Goal: Task Accomplishment & Management: Manage account settings

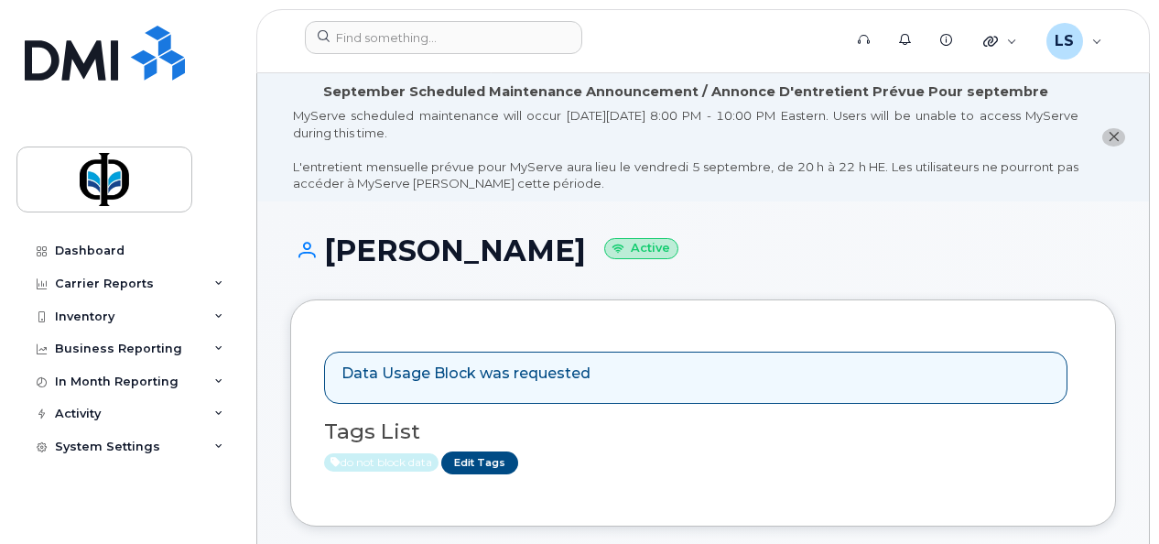
scroll to position [209, 0]
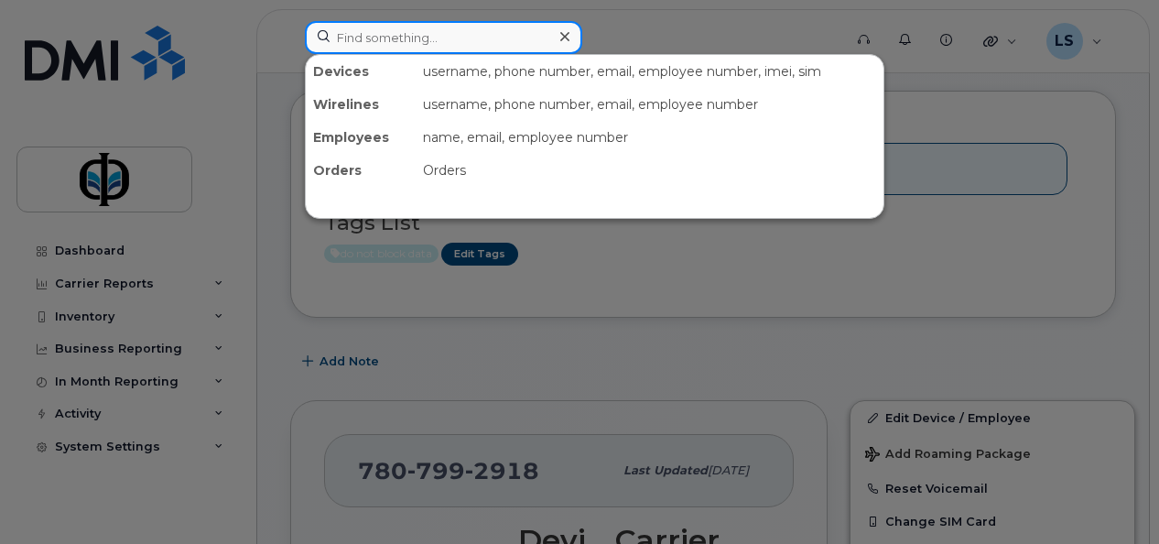
click at [450, 25] on input at bounding box center [443, 37] width 277 height 33
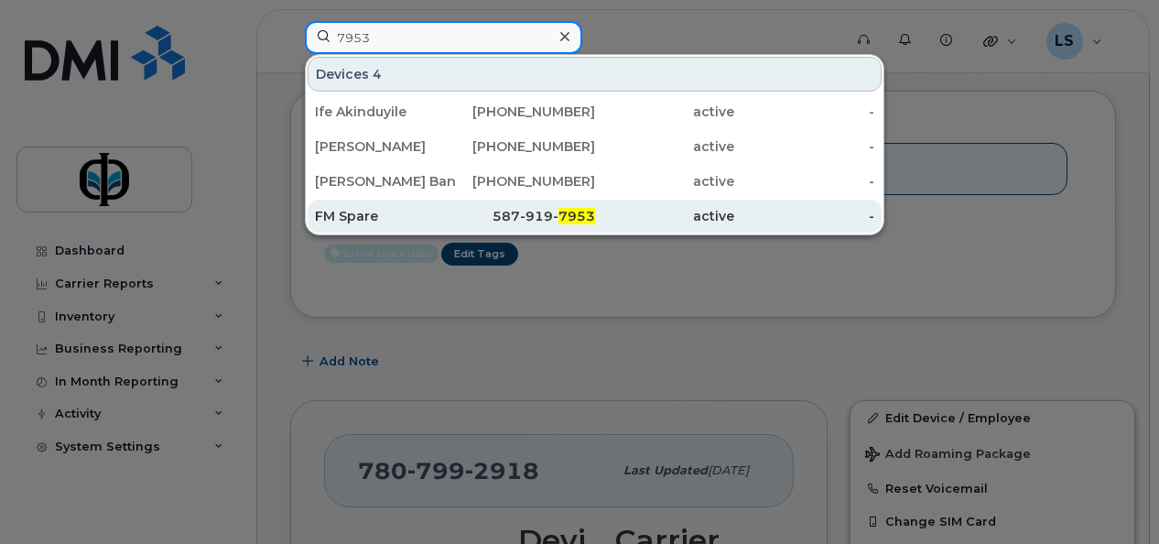
type input "7953"
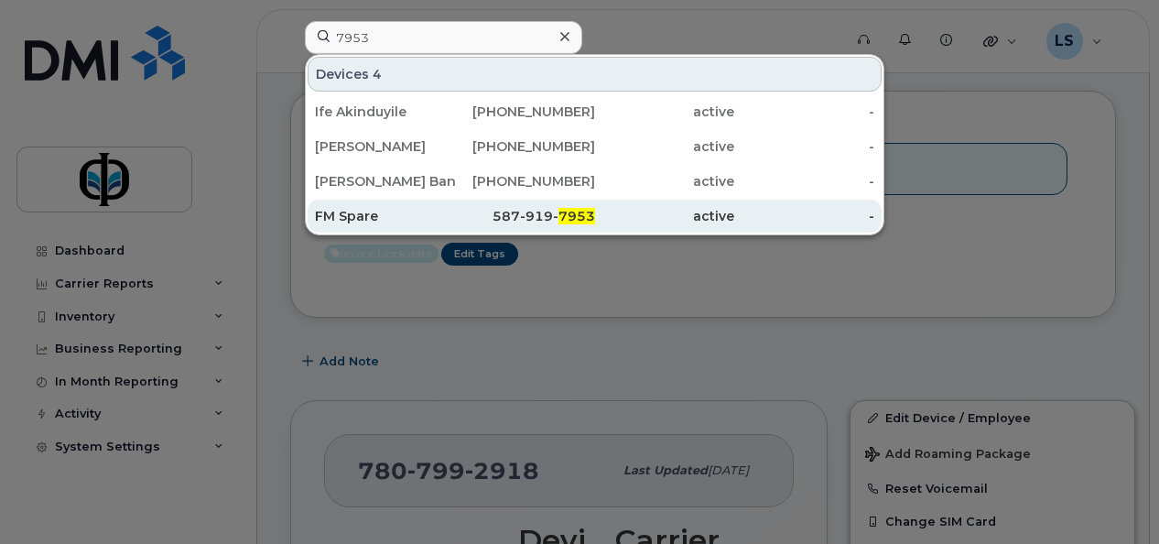
click at [469, 212] on div "587-919- 7953" at bounding box center [525, 216] width 140 height 18
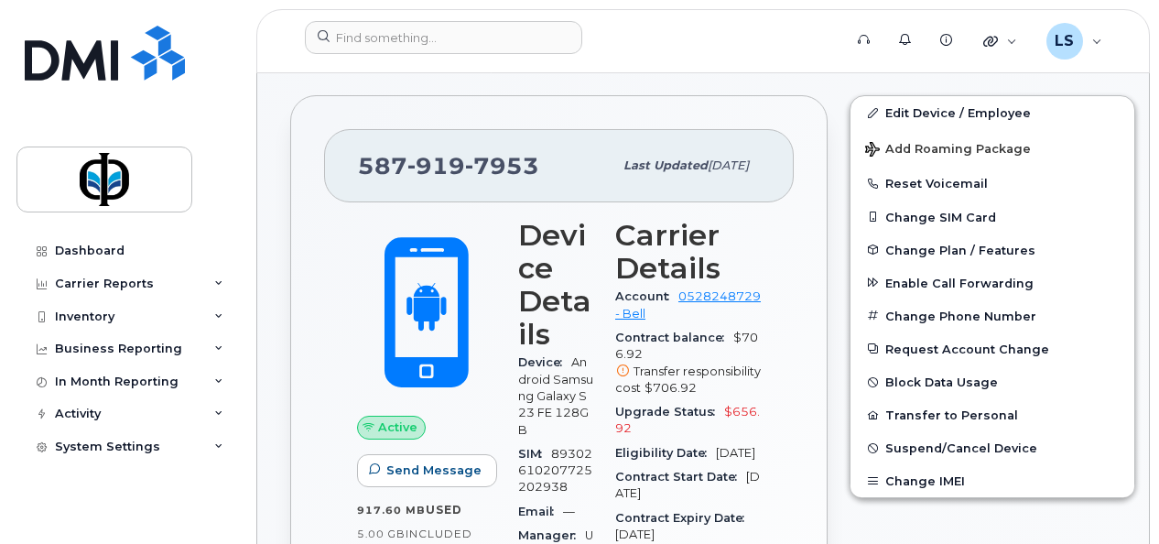
scroll to position [470, 0]
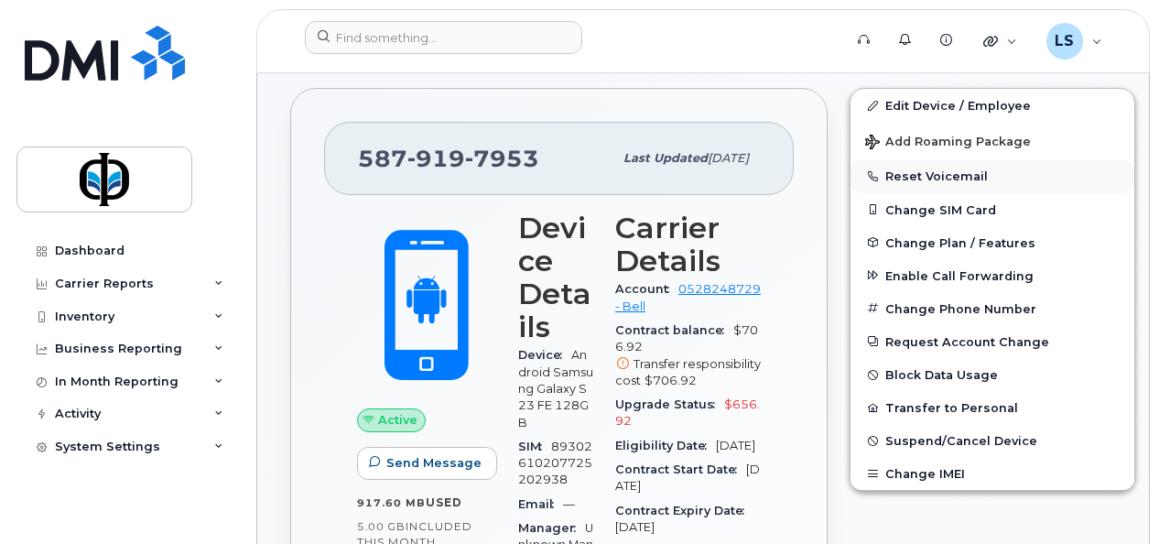
click at [883, 168] on button "Reset Voicemail" at bounding box center [993, 175] width 284 height 33
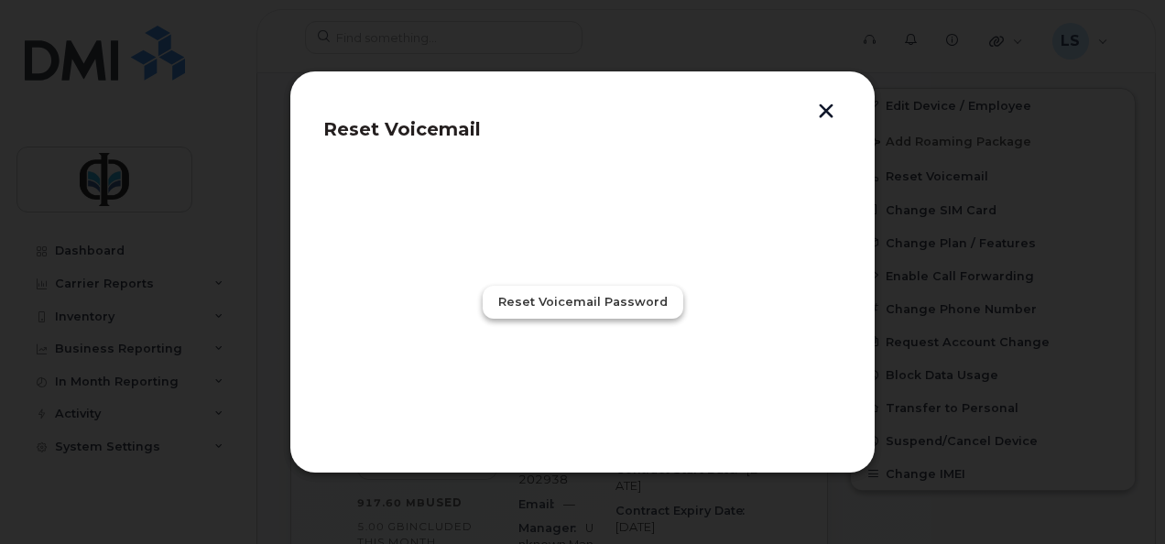
click at [574, 304] on span "Reset Voicemail Password" at bounding box center [582, 301] width 169 height 17
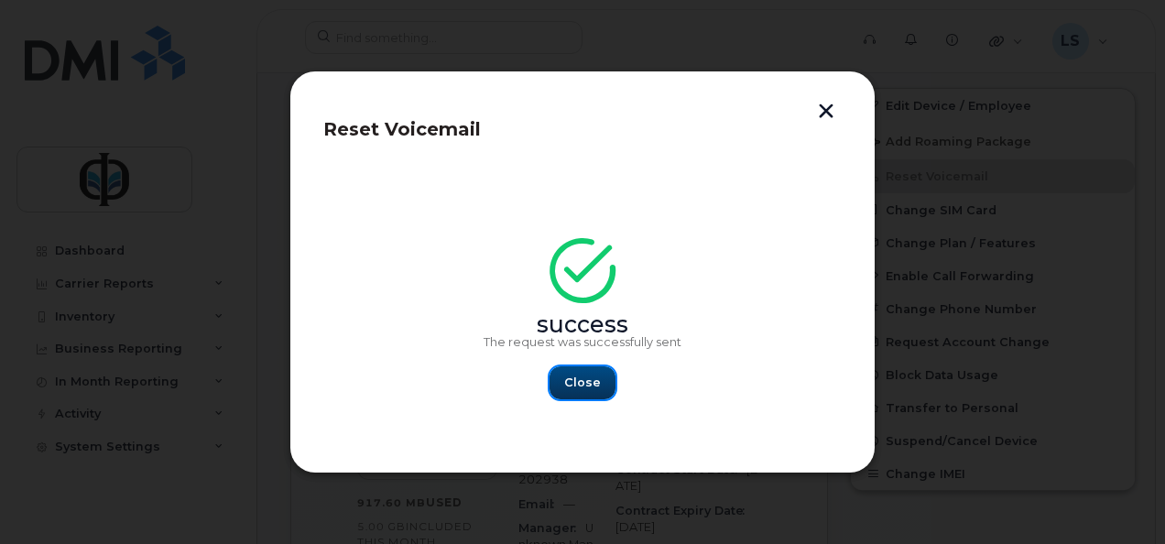
click at [588, 376] on span "Close" at bounding box center [582, 382] width 37 height 17
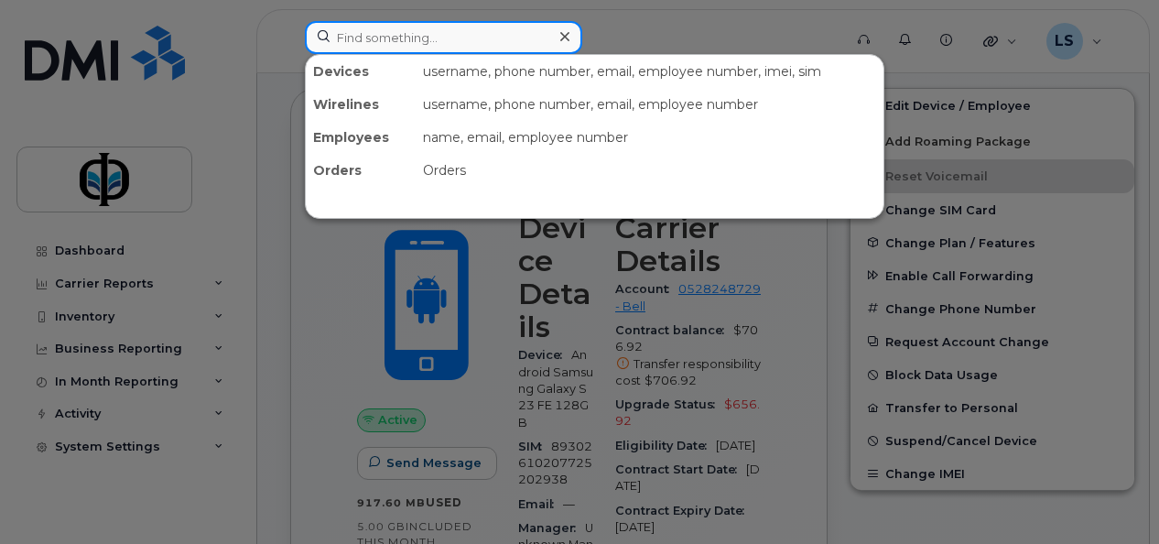
click at [349, 33] on input at bounding box center [443, 37] width 277 height 33
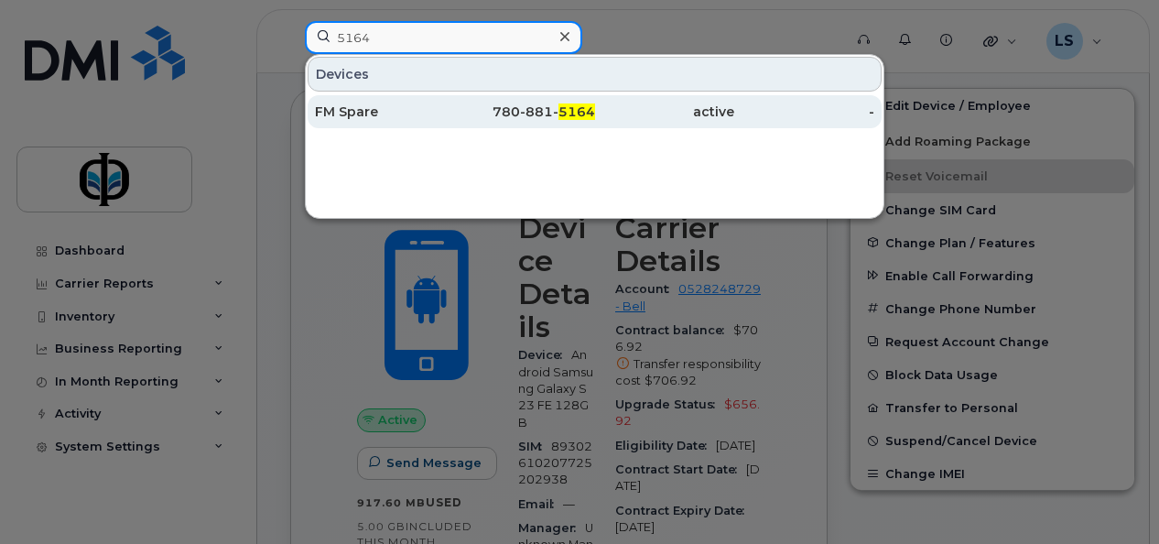
type input "5164"
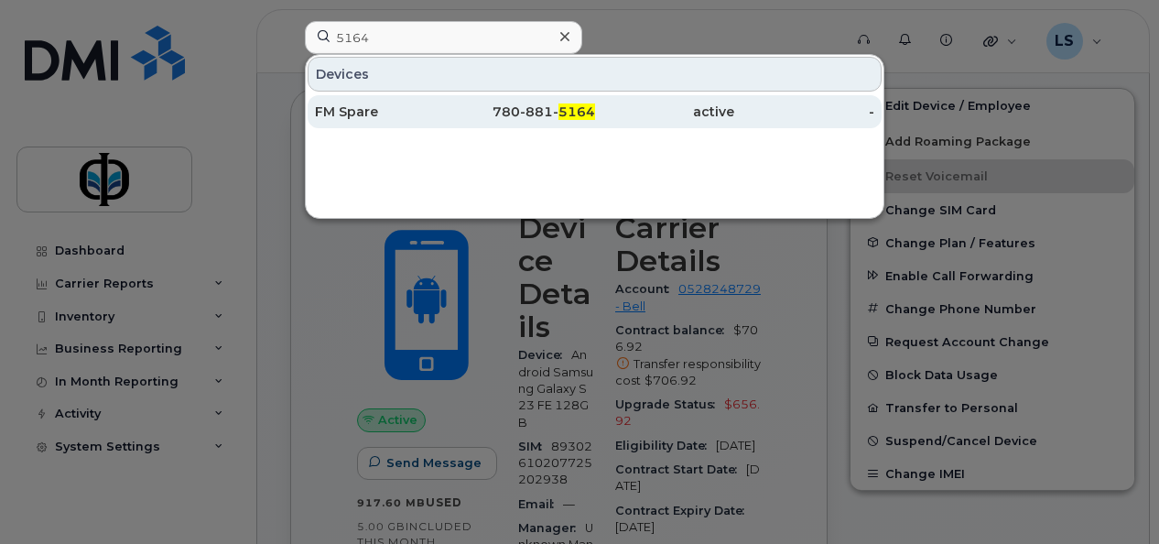
click at [633, 114] on div "active" at bounding box center [665, 112] width 140 height 18
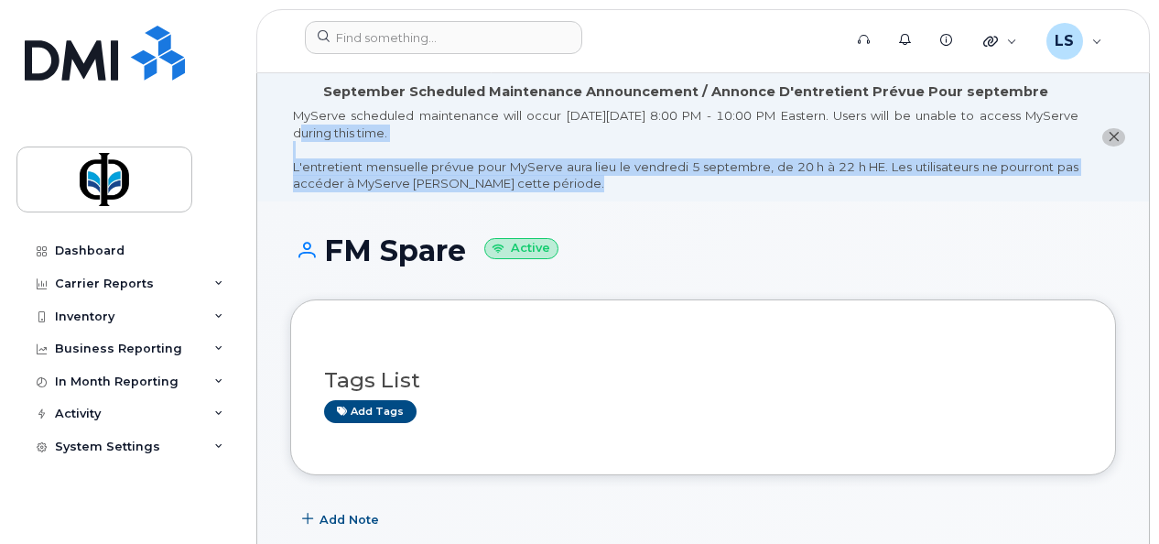
drag, startPoint x: 1158, startPoint y: 29, endPoint x: 1154, endPoint y: 76, distance: 46.8
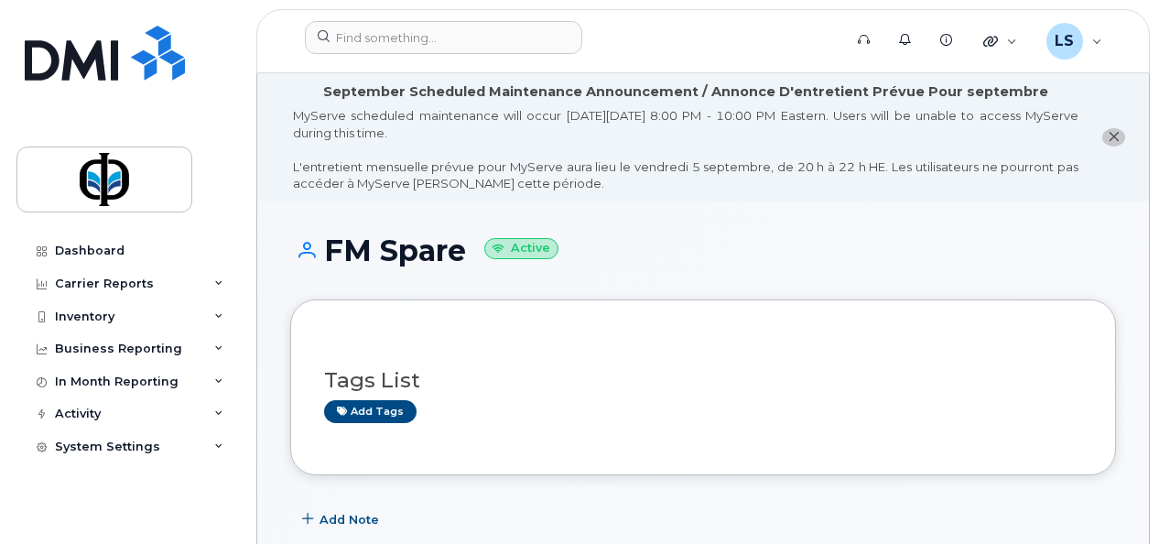
click at [1133, 70] on header "Support Alerts Knowledge Base Quicklinks Suspend / Cancel Device Change SIM Car…" at bounding box center [703, 41] width 894 height 64
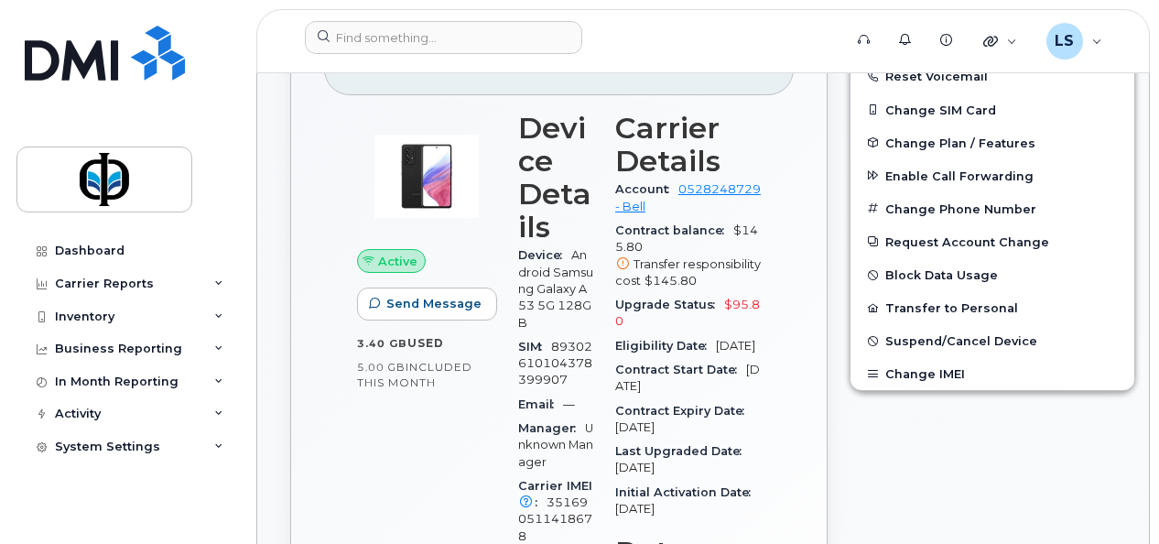
scroll to position [562, 0]
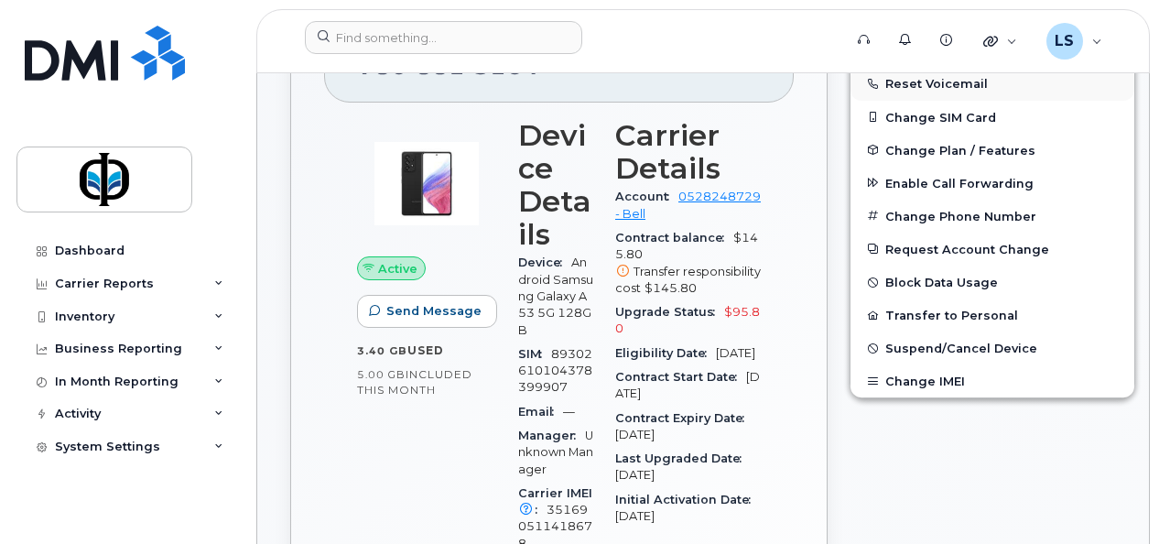
click at [926, 84] on button "Reset Voicemail" at bounding box center [993, 83] width 284 height 33
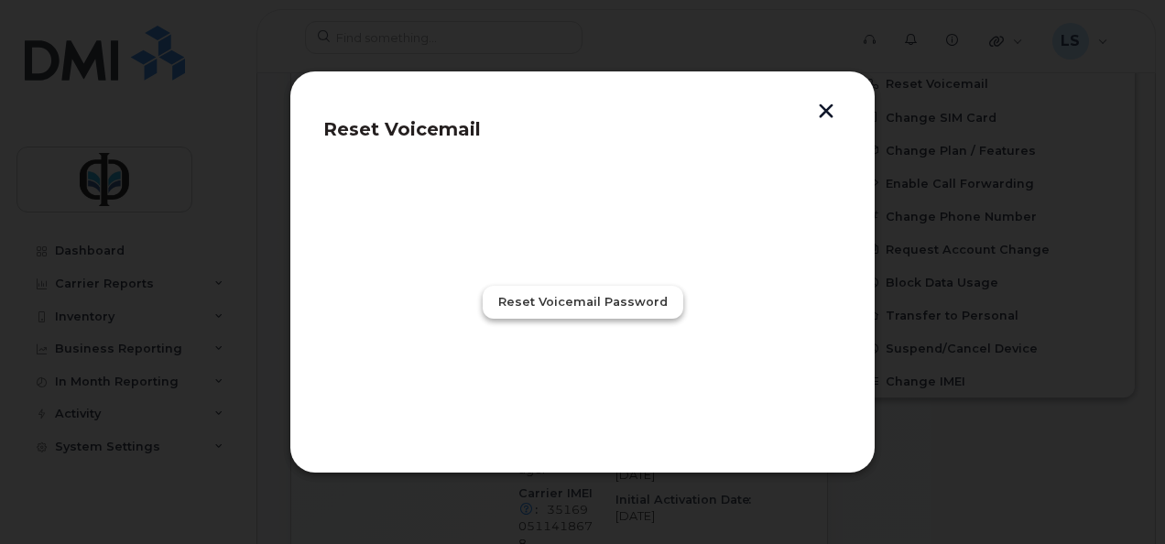
click at [624, 303] on span "Reset Voicemail Password" at bounding box center [582, 301] width 169 height 17
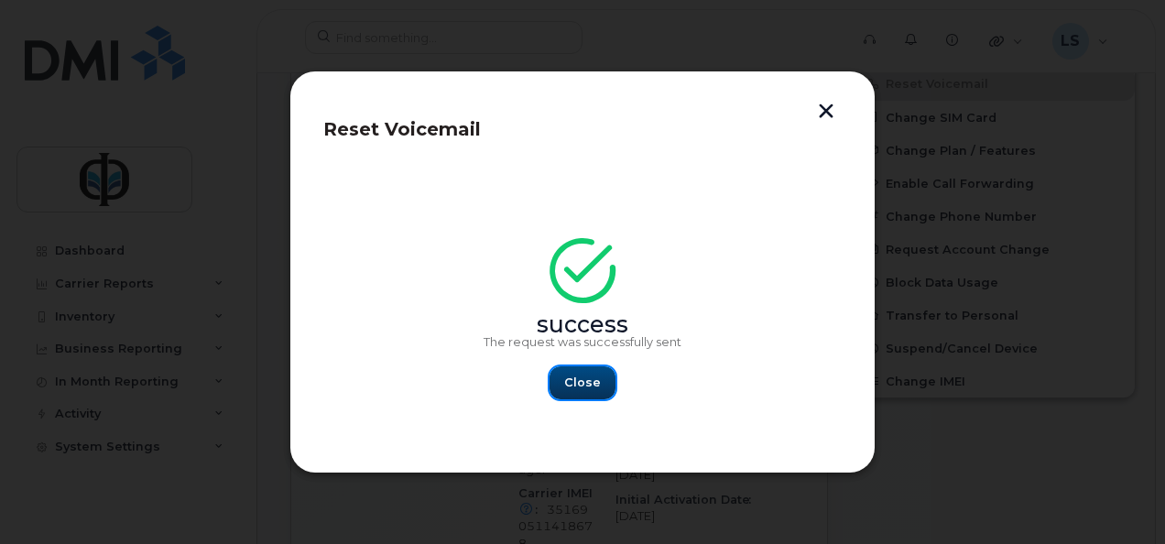
click at [586, 379] on span "Close" at bounding box center [582, 382] width 37 height 17
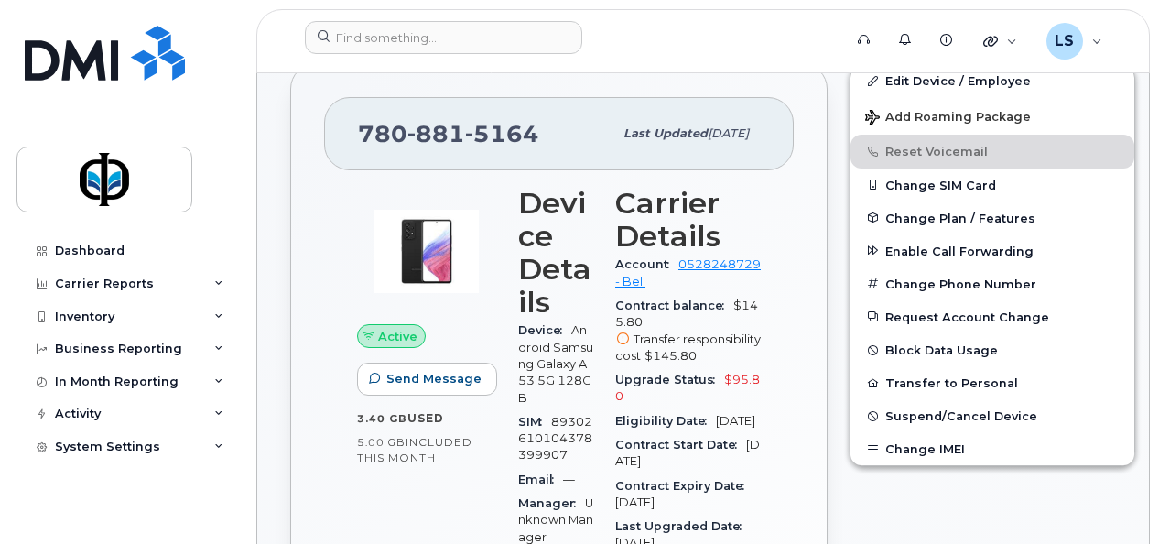
scroll to position [490, 0]
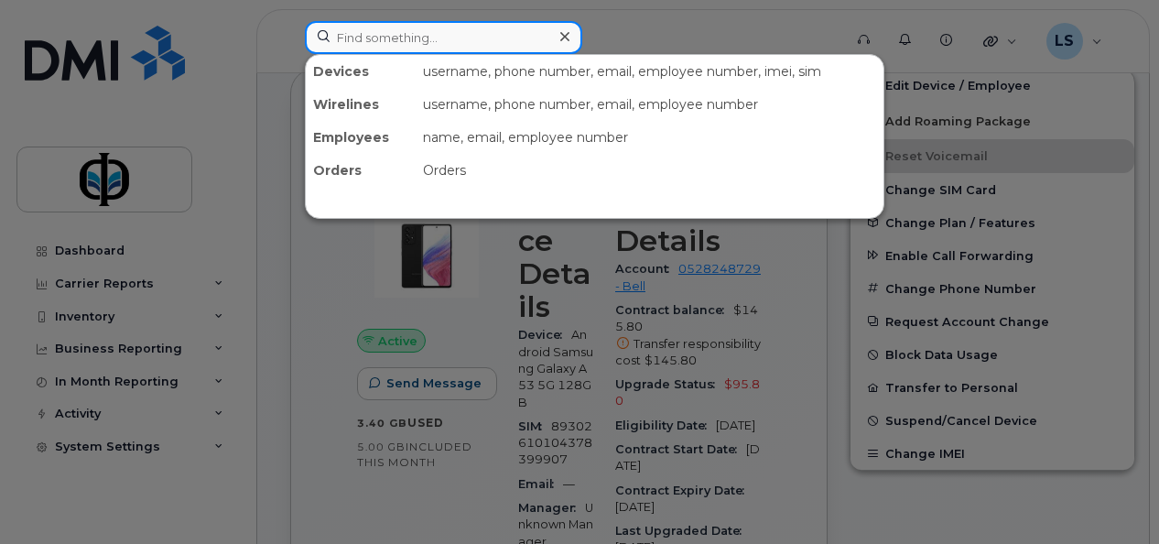
click at [392, 38] on input at bounding box center [443, 37] width 277 height 33
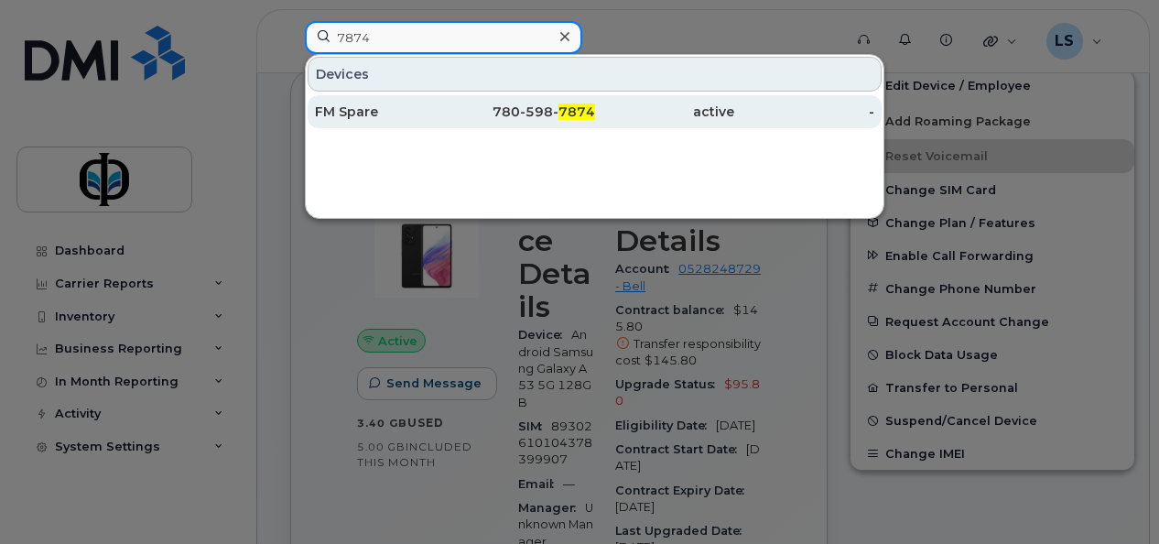
type input "7874"
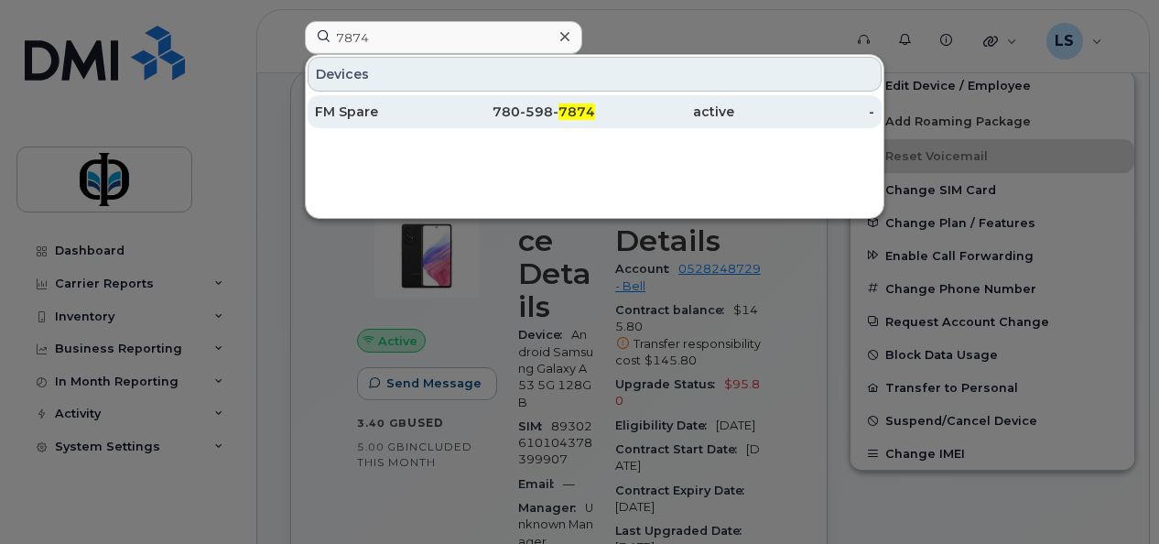
click at [427, 104] on div "FM Spare" at bounding box center [385, 112] width 140 height 18
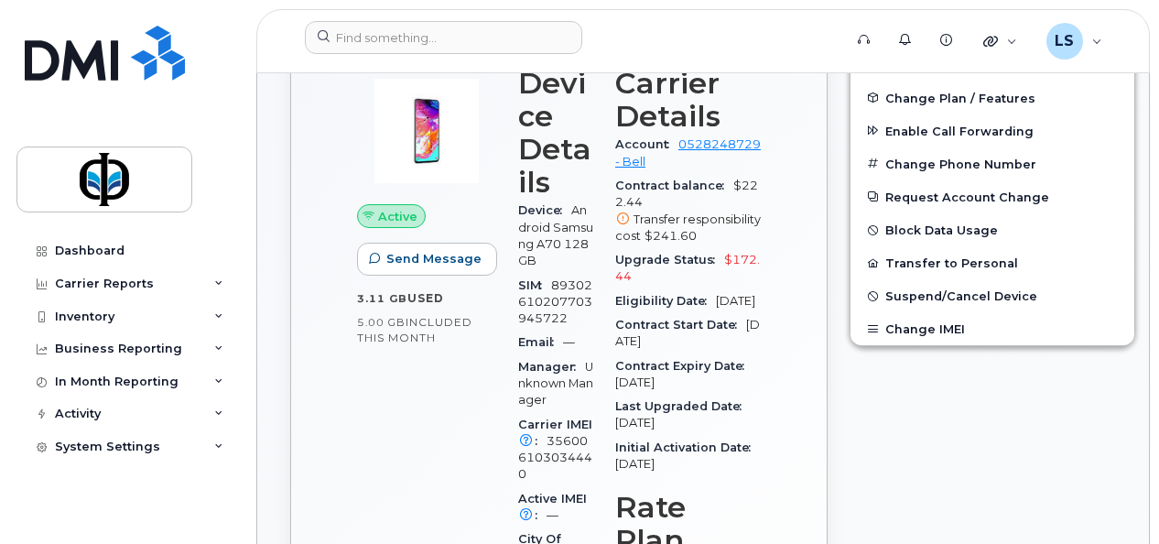
scroll to position [138, 0]
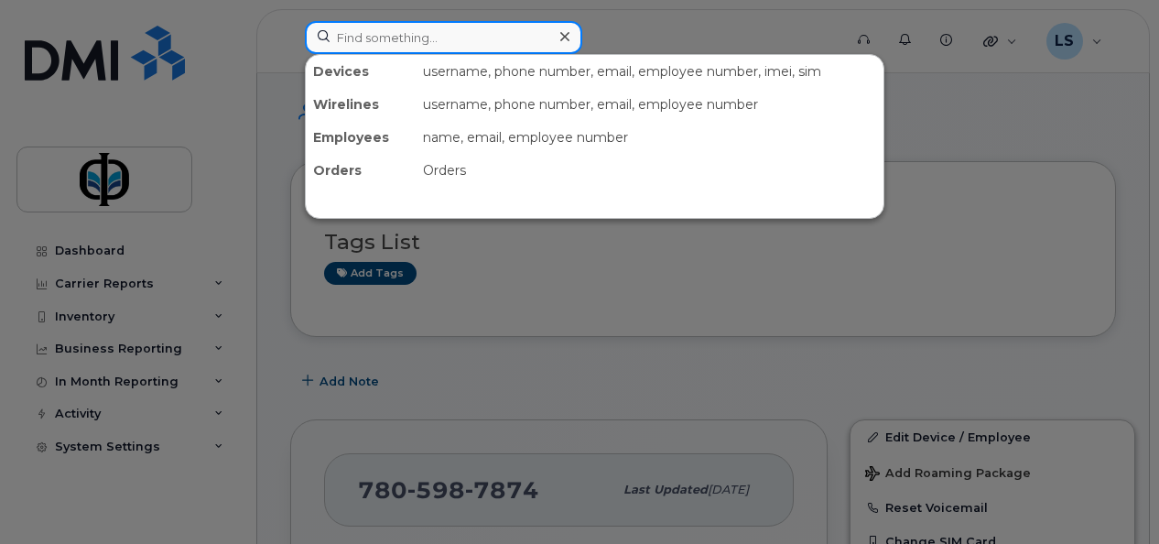
click at [520, 42] on input at bounding box center [443, 37] width 277 height 33
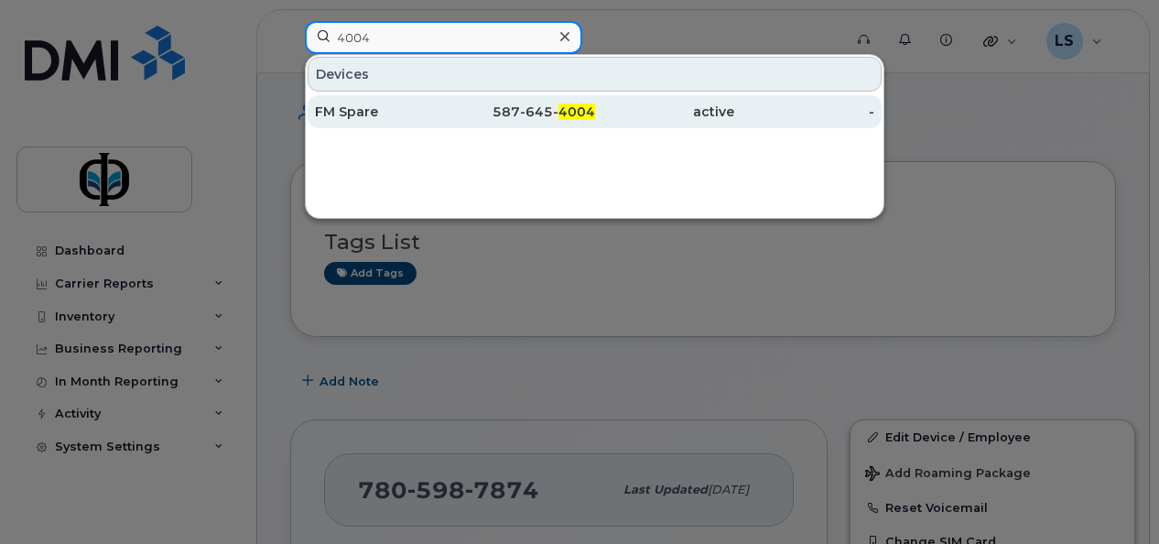
type input "4004"
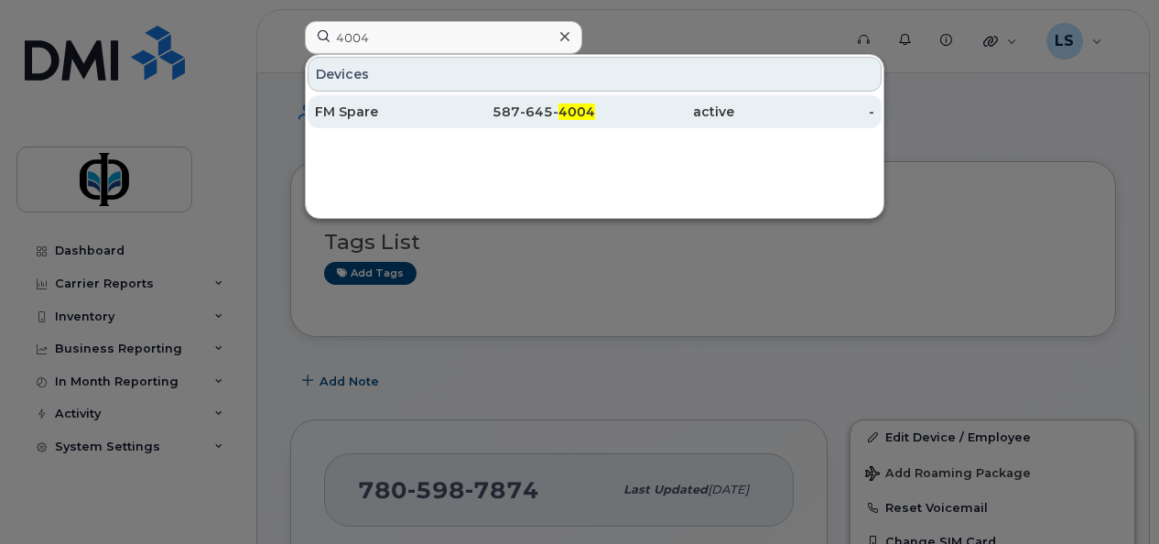
click at [518, 106] on div "587-645- 4004" at bounding box center [525, 112] width 140 height 18
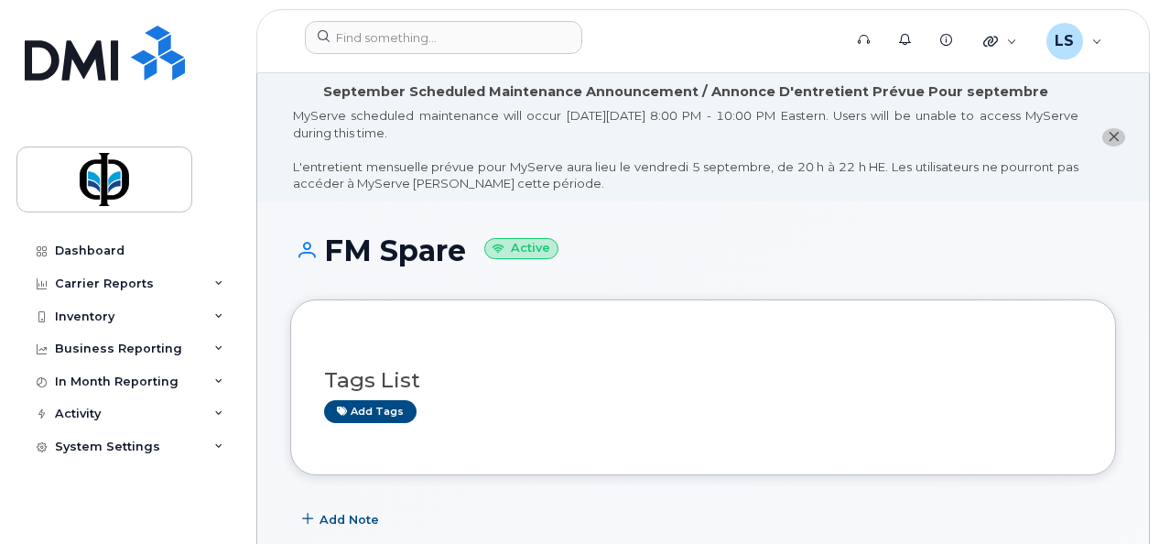
drag, startPoint x: 1158, startPoint y: 79, endPoint x: 1151, endPoint y: 136, distance: 58.1
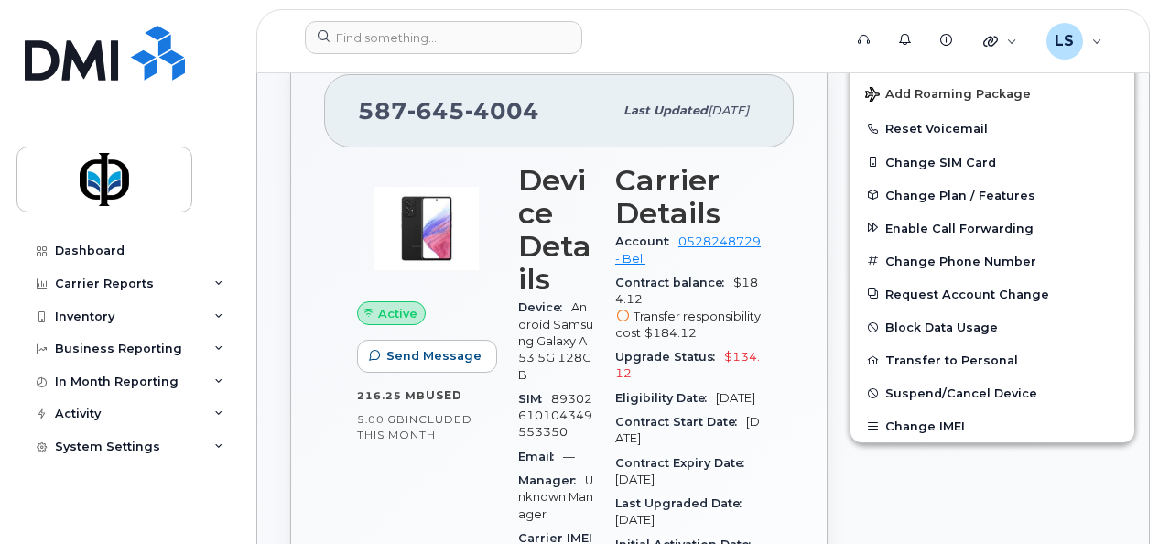
scroll to position [522, 0]
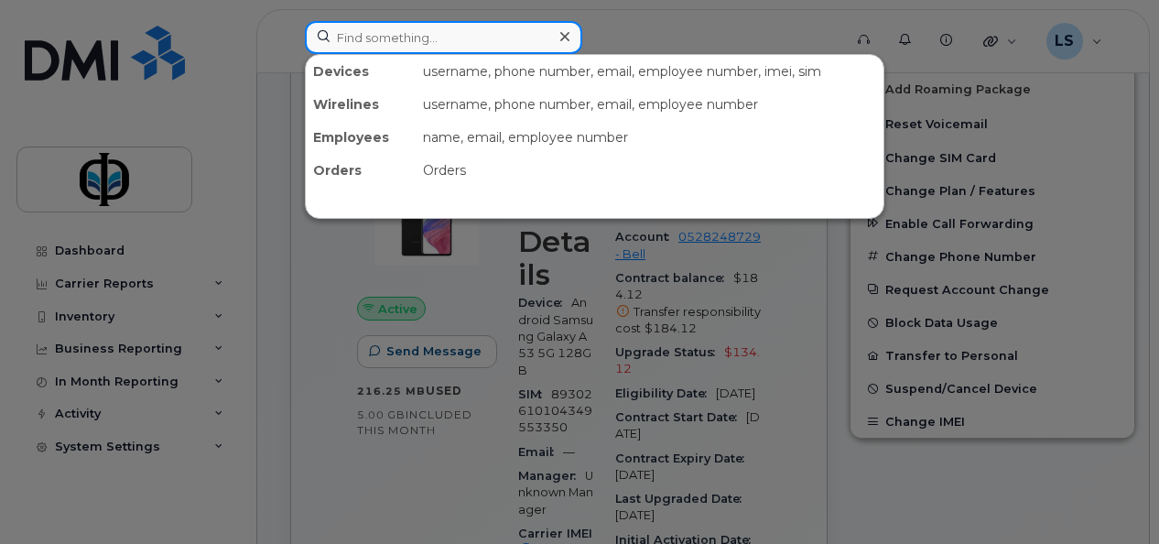
click at [513, 38] on input at bounding box center [443, 37] width 277 height 33
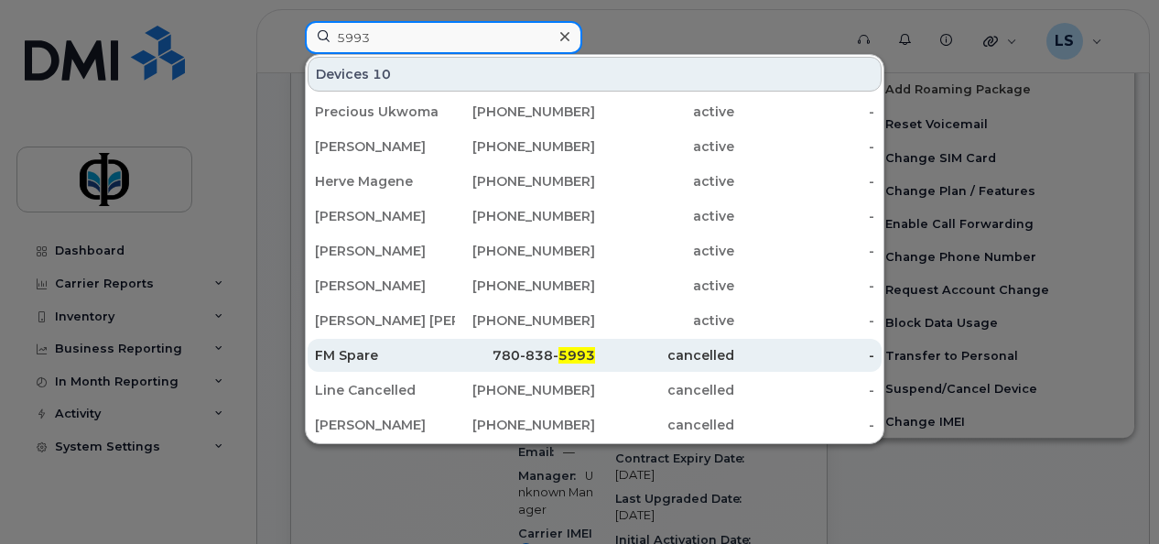
type input "5993"
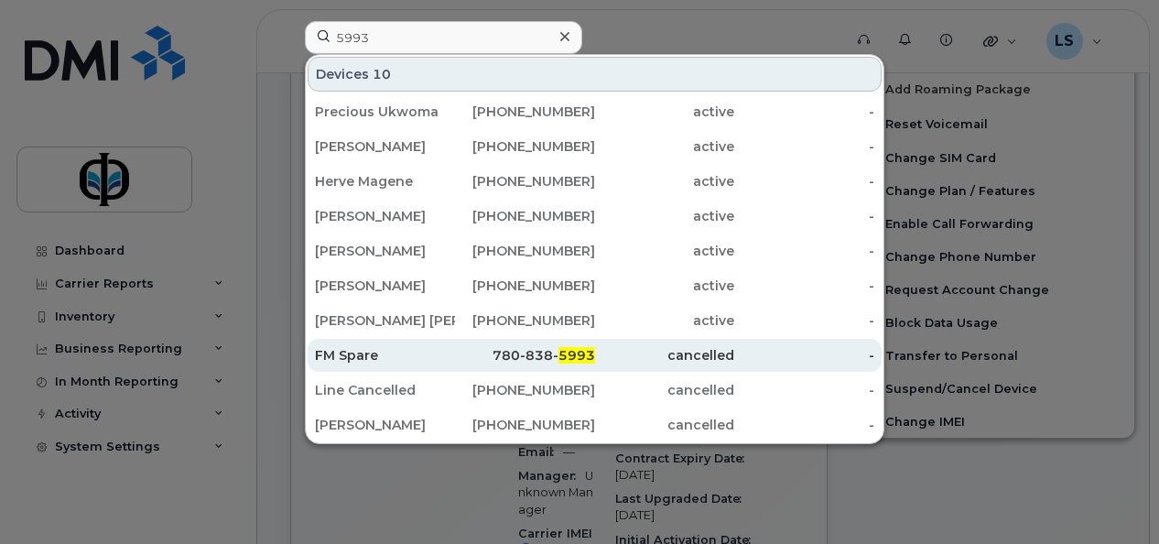
click at [483, 354] on div "780-838- 5993" at bounding box center [525, 355] width 140 height 18
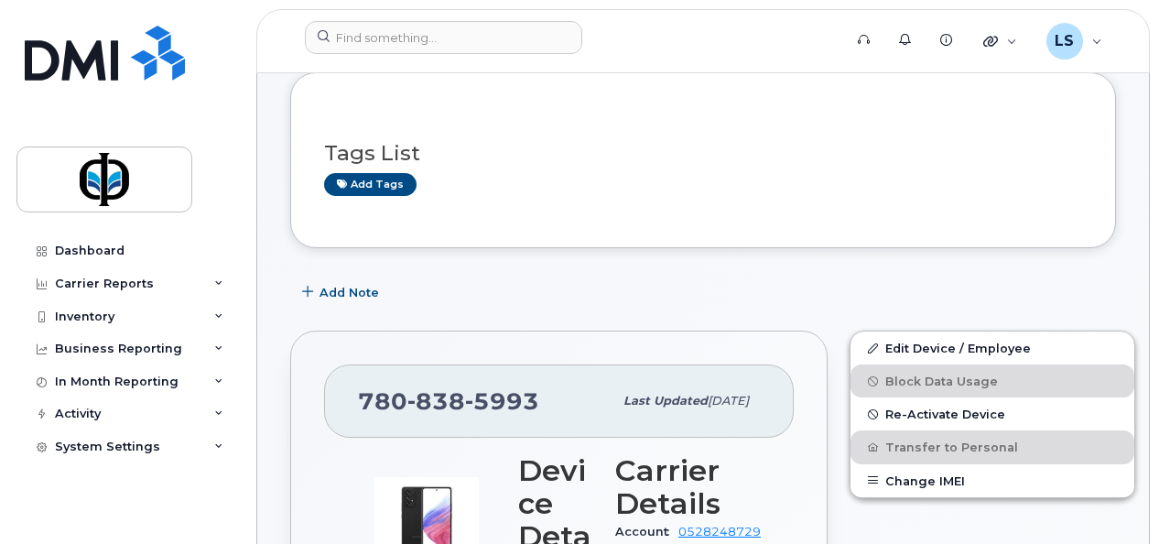
scroll to position [258, 0]
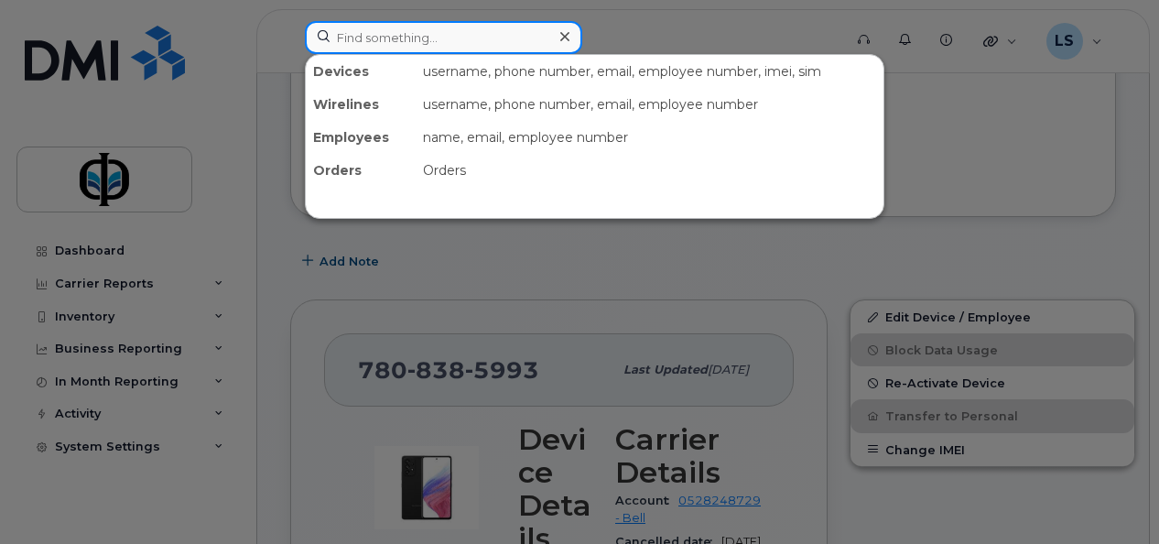
click at [522, 37] on input at bounding box center [443, 37] width 277 height 33
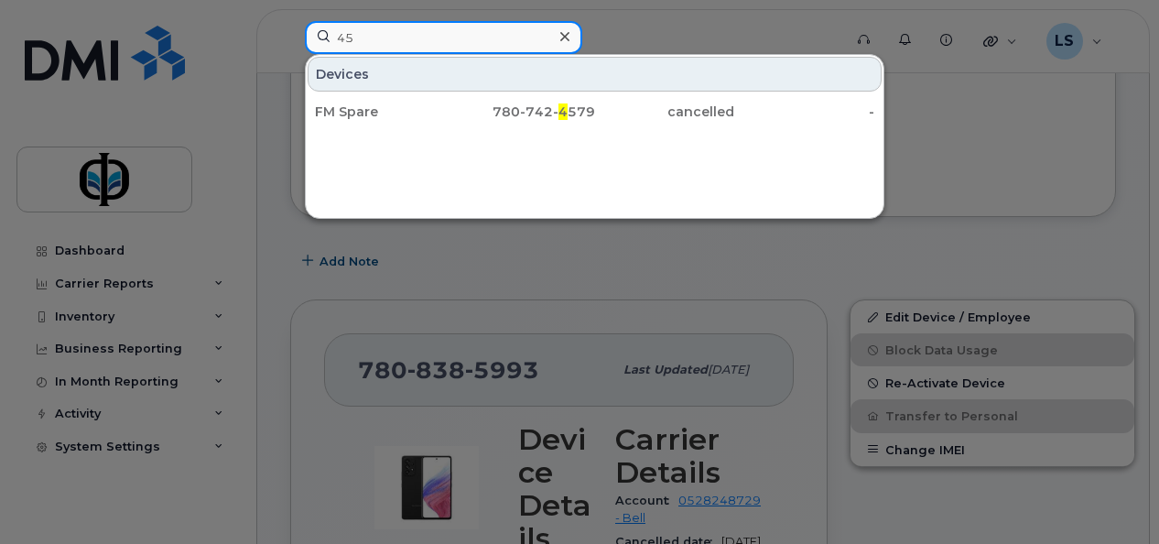
type input "4"
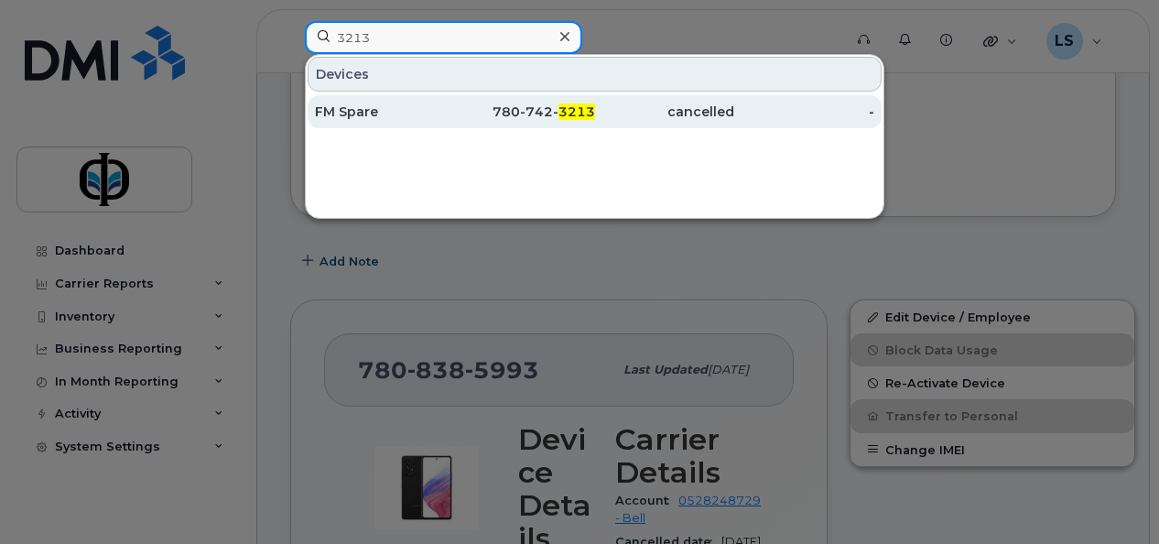
type input "3213"
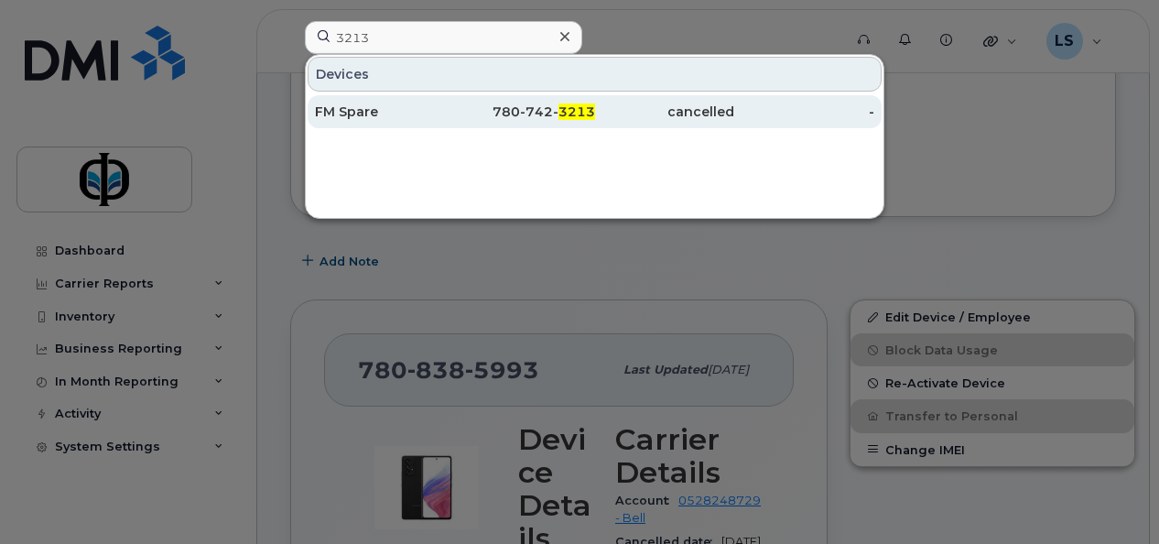
click at [672, 106] on div "cancelled" at bounding box center [665, 112] width 140 height 18
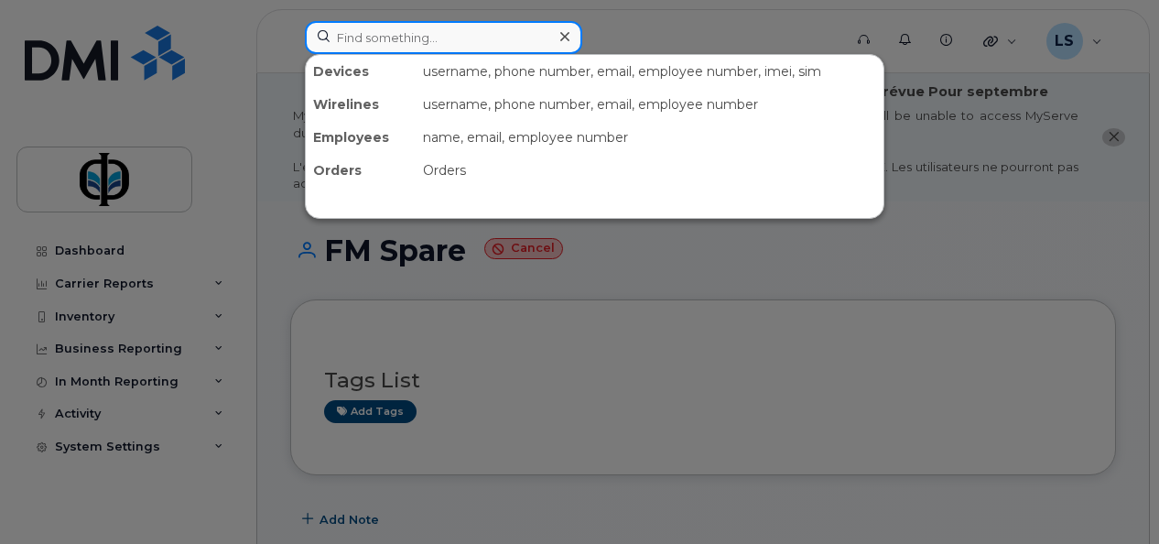
click at [522, 28] on input at bounding box center [443, 37] width 277 height 33
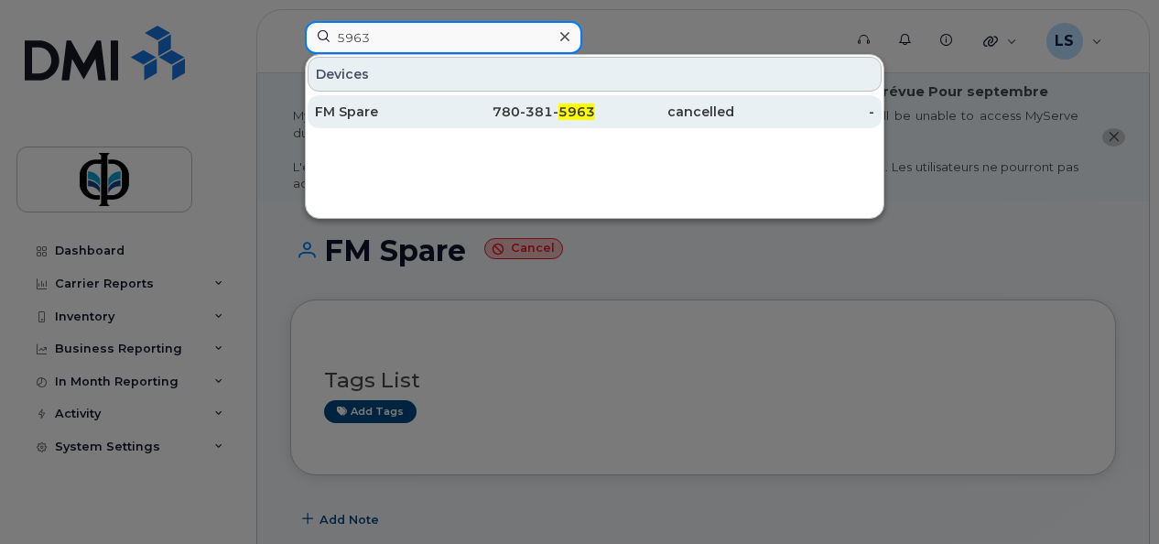
type input "5963"
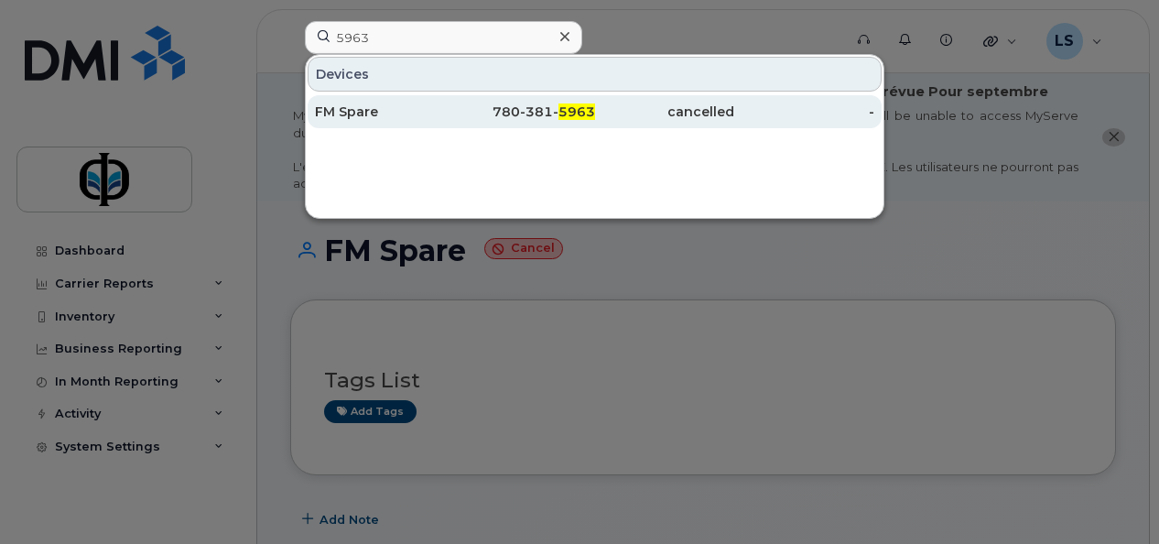
click at [692, 117] on div "cancelled" at bounding box center [665, 112] width 140 height 18
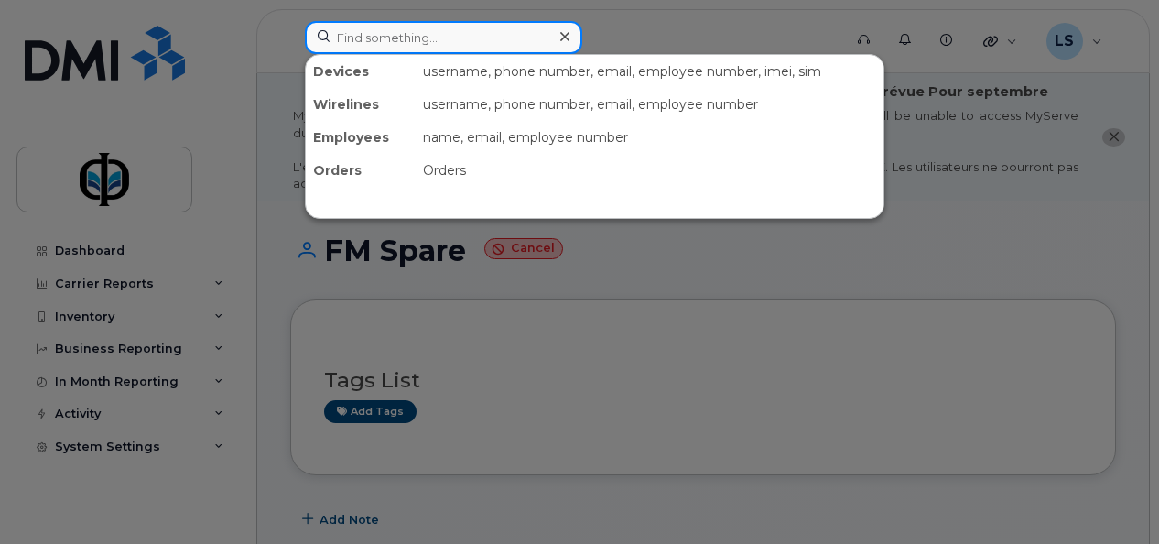
click at [478, 25] on input at bounding box center [443, 37] width 277 height 33
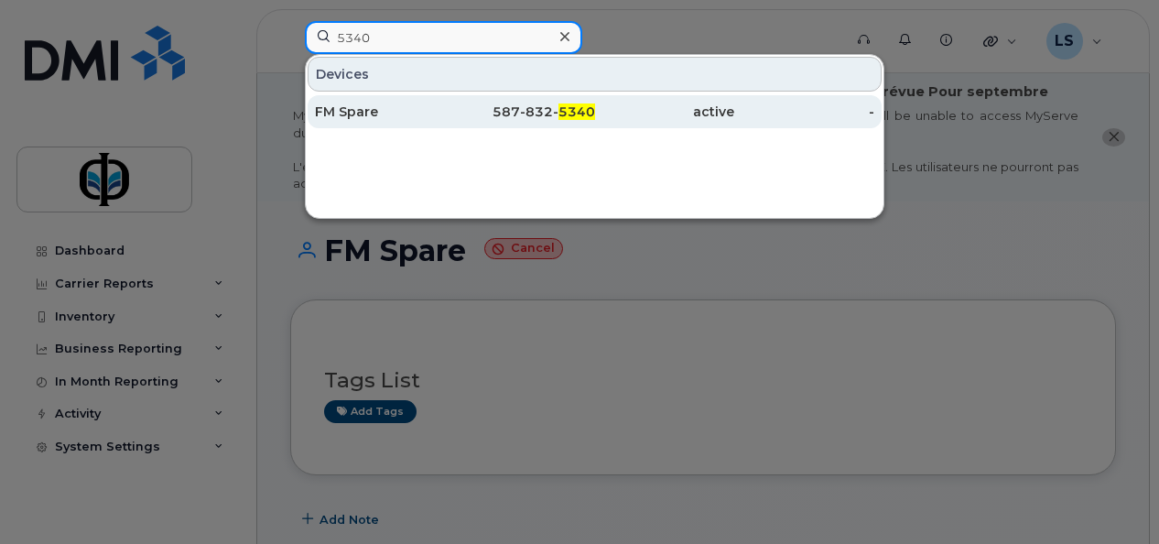
type input "5340"
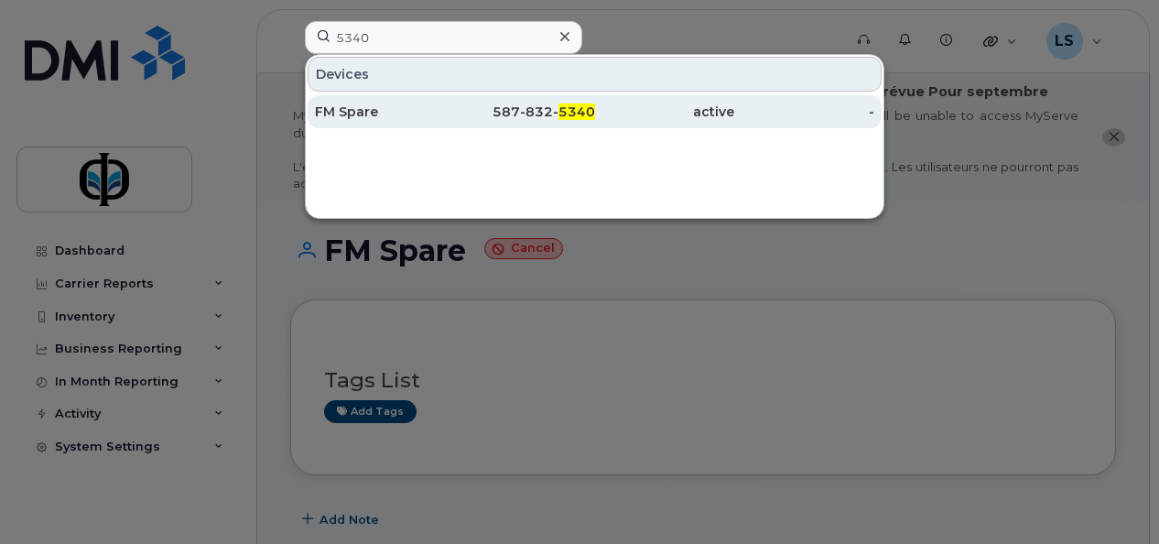
click at [493, 117] on div "587-832- 5340" at bounding box center [525, 112] width 140 height 18
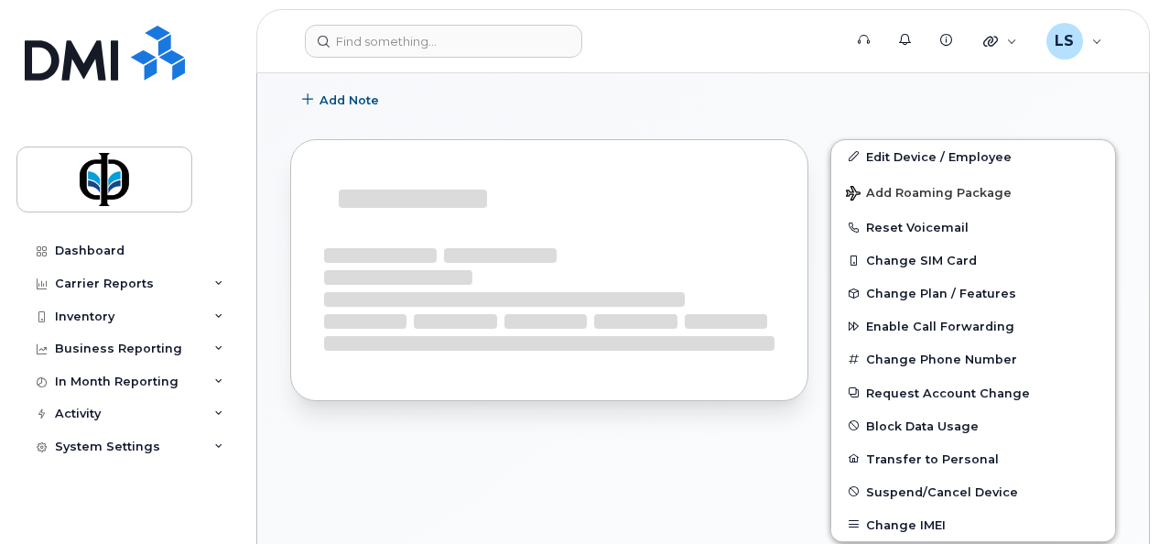
scroll to position [458, 0]
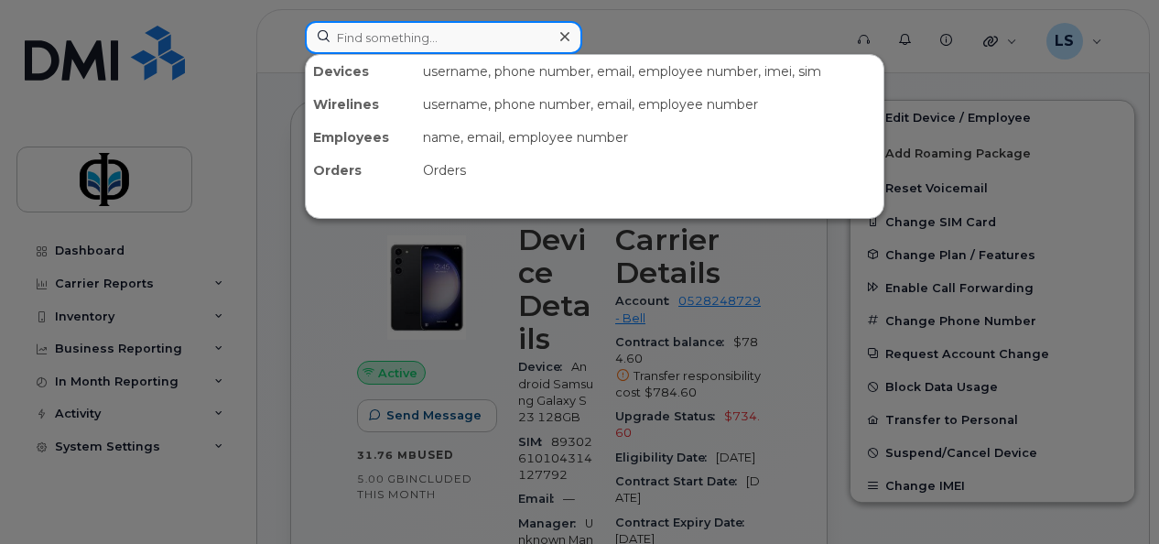
click at [448, 46] on input at bounding box center [443, 37] width 277 height 33
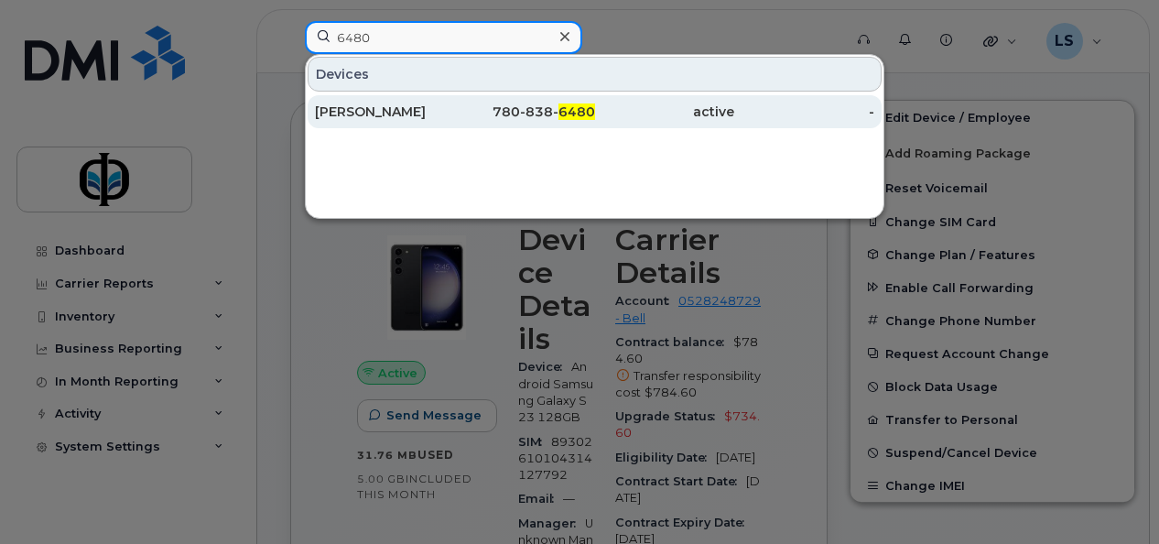
type input "6480"
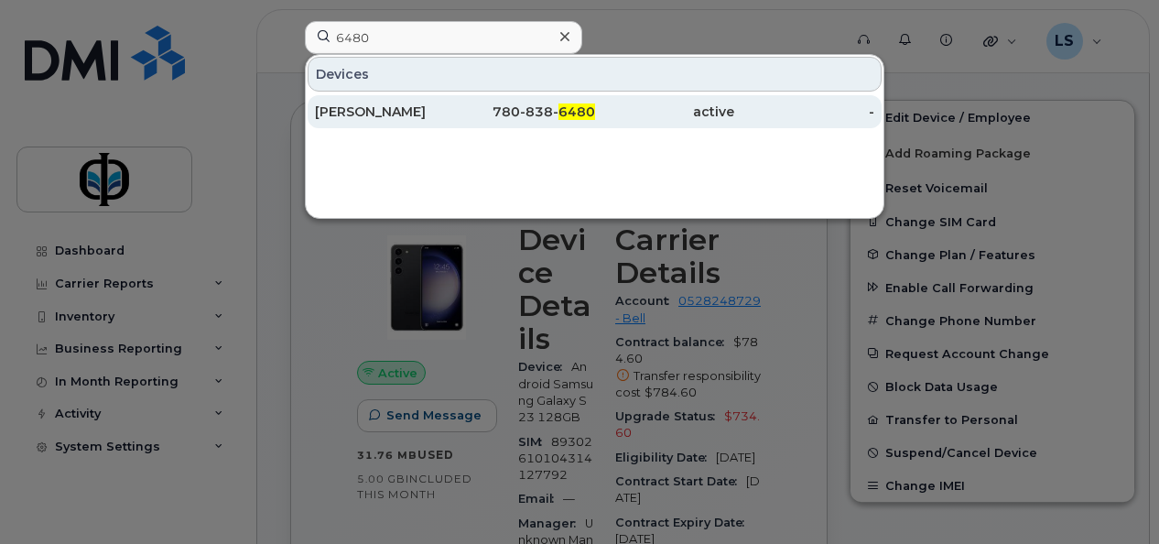
click at [461, 110] on div "780-838- 6480" at bounding box center [525, 112] width 140 height 18
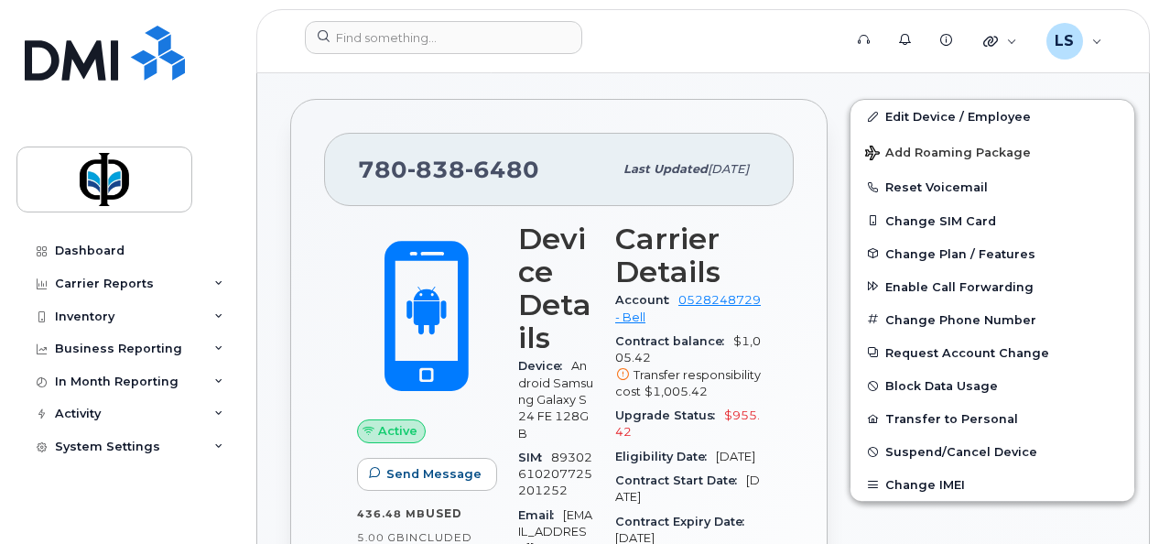
scroll to position [467, 0]
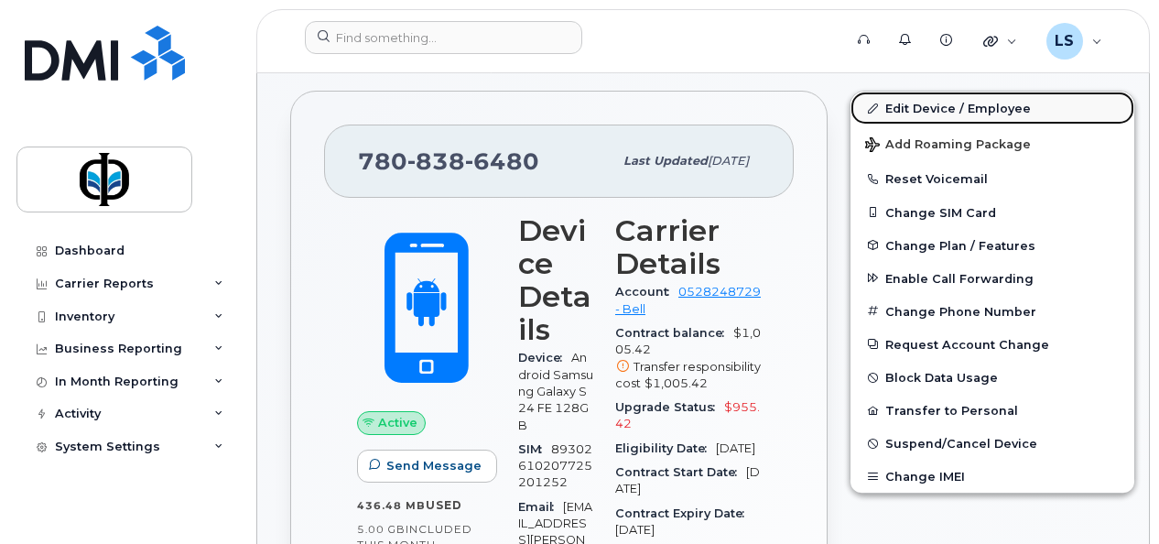
click at [929, 114] on link "Edit Device / Employee" at bounding box center [993, 108] width 284 height 33
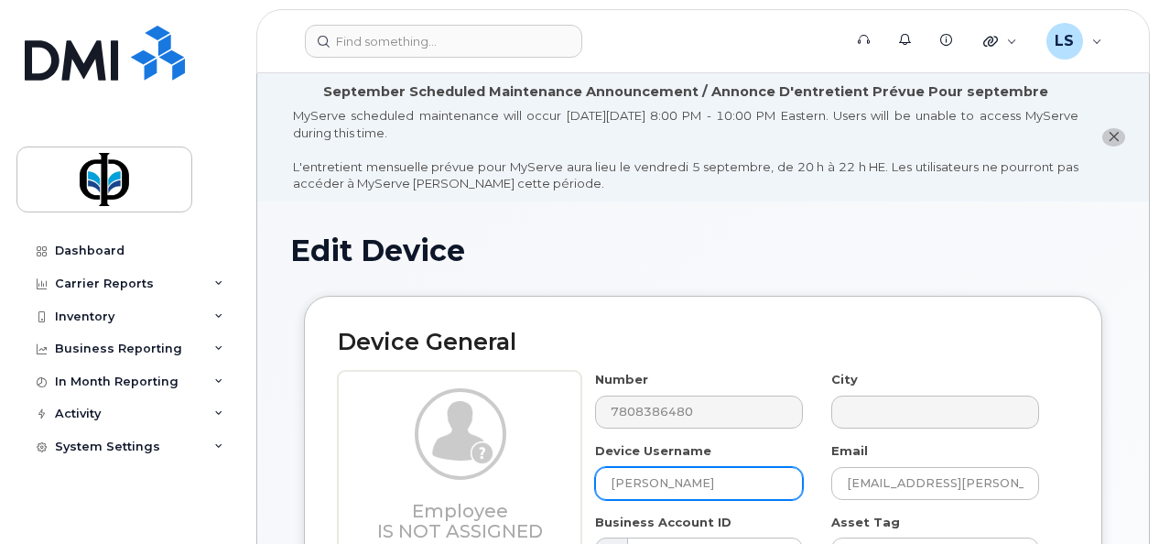
click at [705, 493] on input "[PERSON_NAME]" at bounding box center [699, 483] width 208 height 33
click at [701, 487] on input "[PERSON_NAME]" at bounding box center [699, 483] width 208 height 33
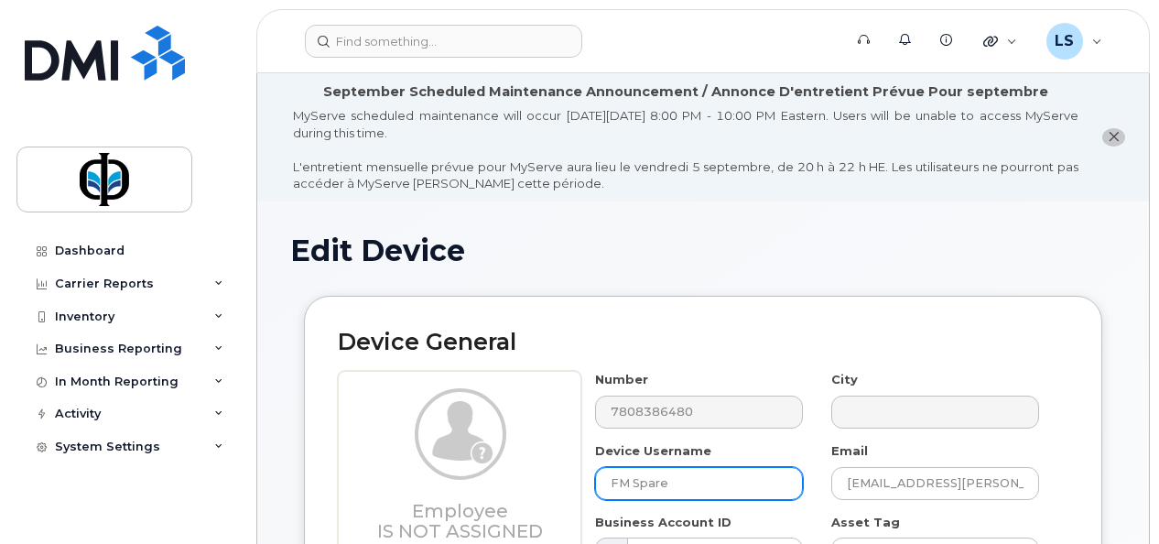
type input "FM Spare"
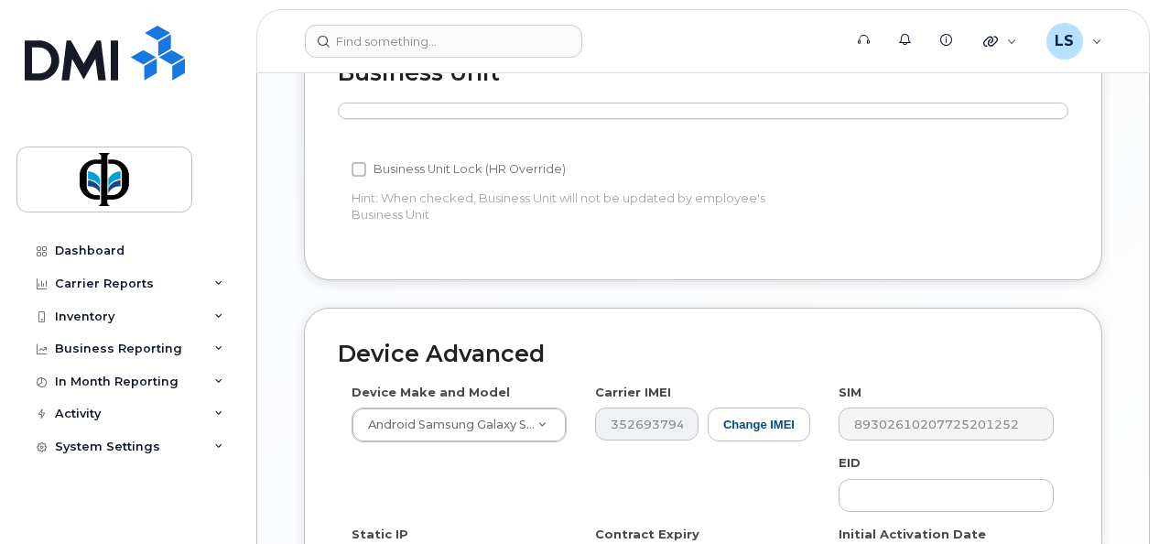
scroll to position [1240, 0]
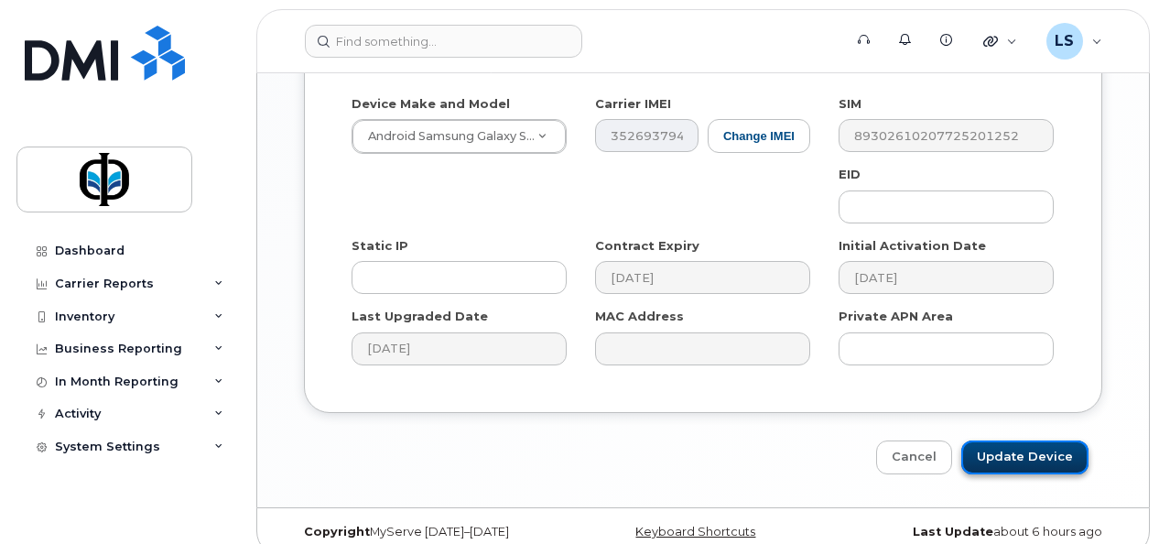
click at [1058, 440] on input "Update Device" at bounding box center [1024, 457] width 127 height 34
type input "Saving..."
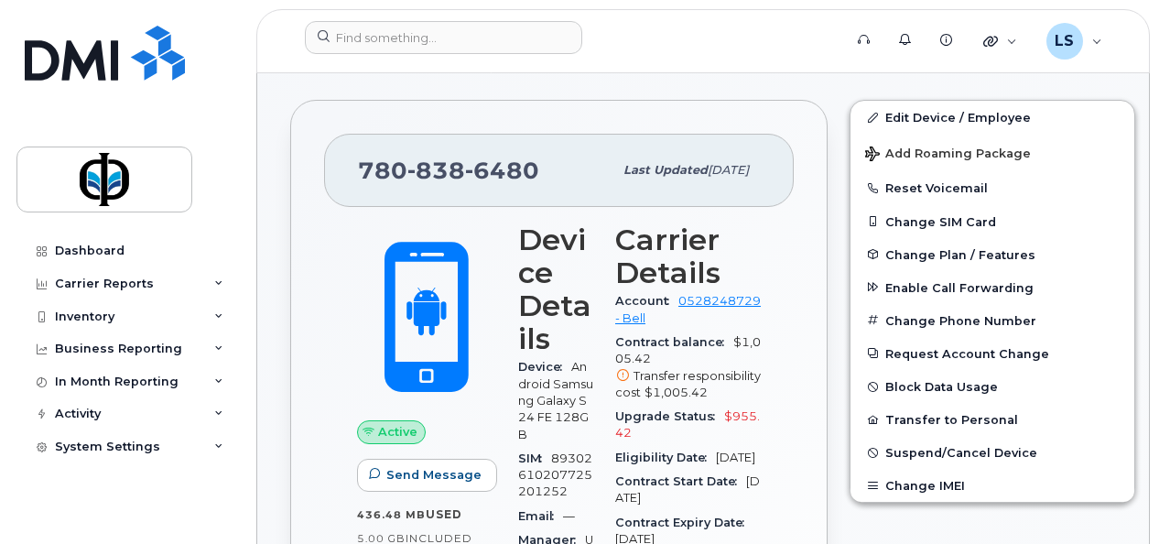
scroll to position [454, 0]
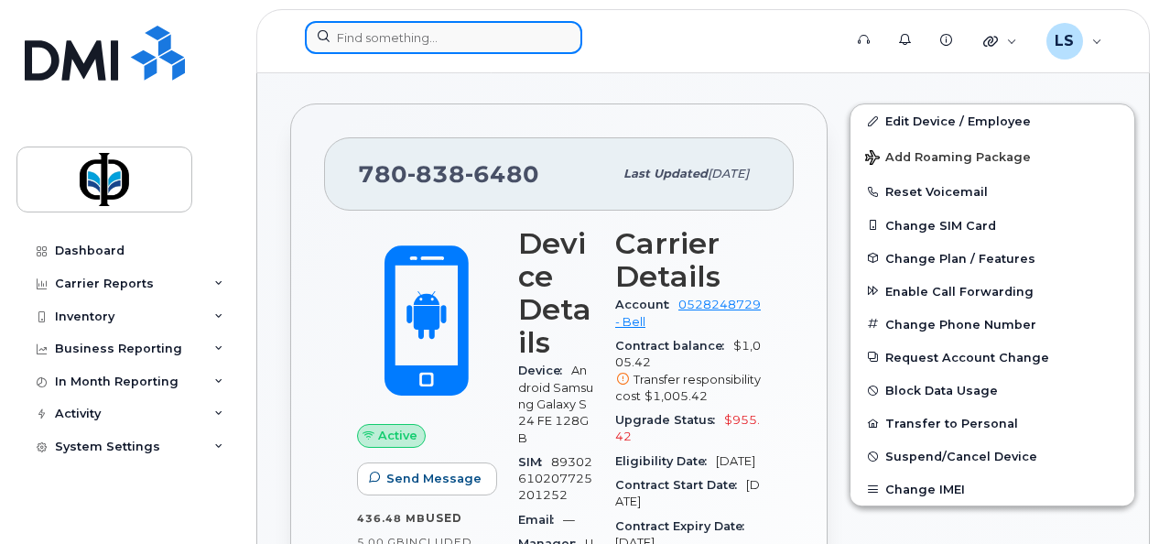
click at [507, 27] on input at bounding box center [443, 37] width 277 height 33
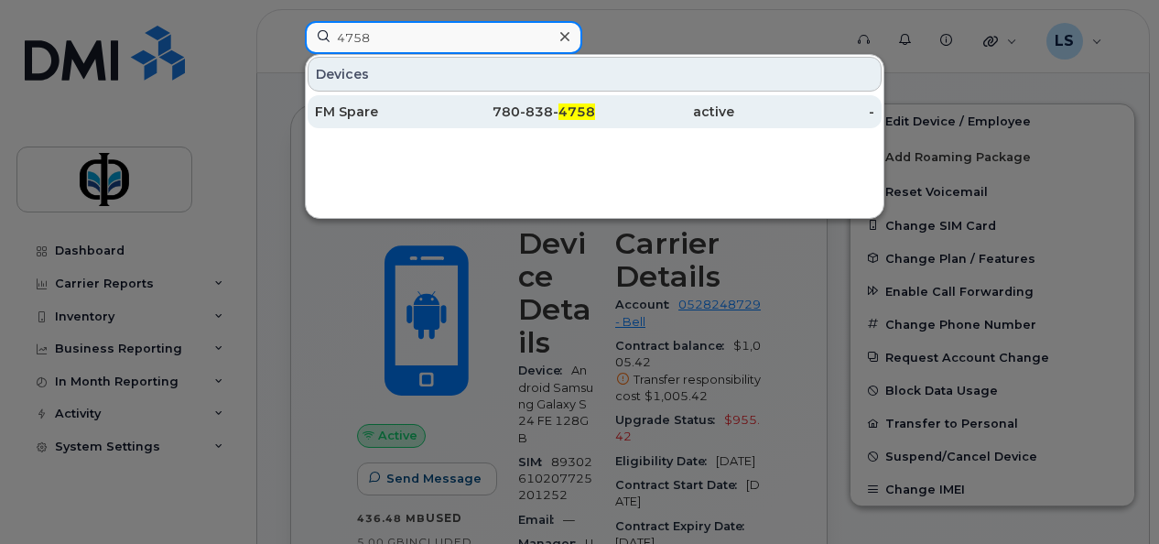
type input "4758"
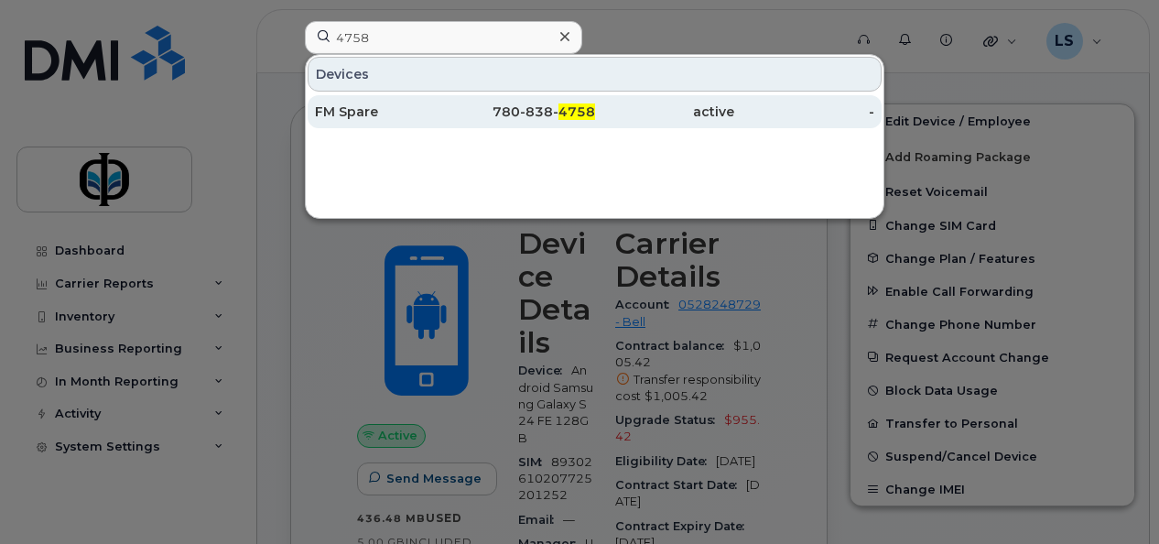
click at [526, 119] on div "780-838- 4758" at bounding box center [525, 112] width 140 height 18
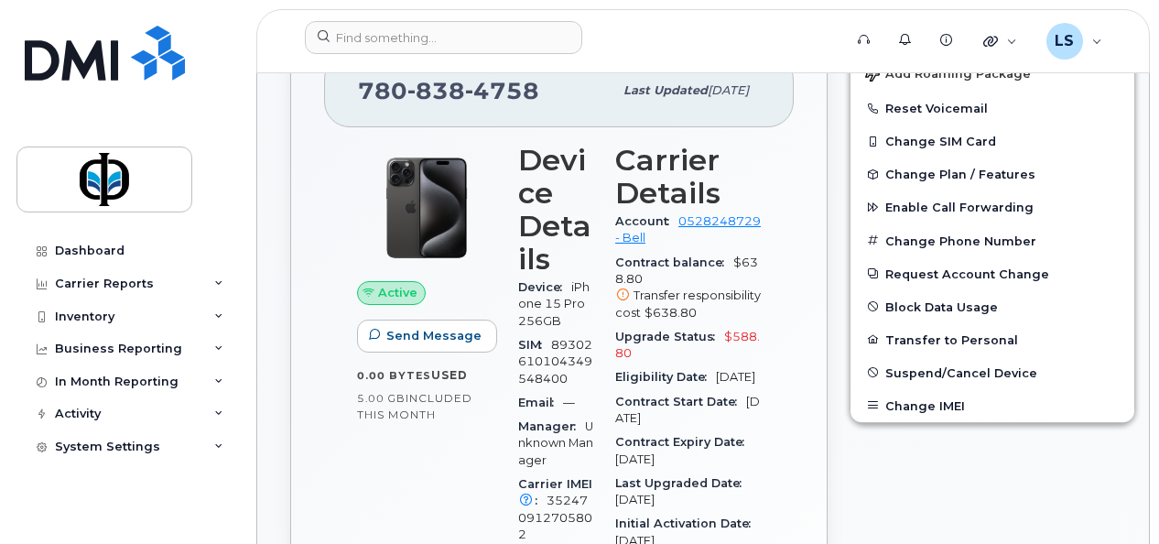
scroll to position [600, 0]
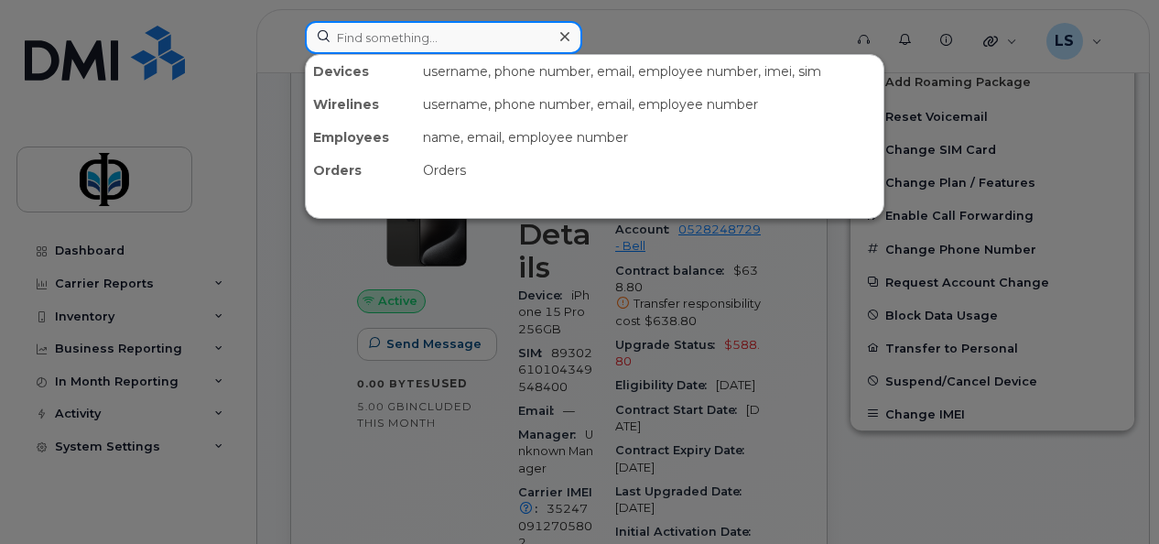
click at [478, 40] on input at bounding box center [443, 37] width 277 height 33
type input "5"
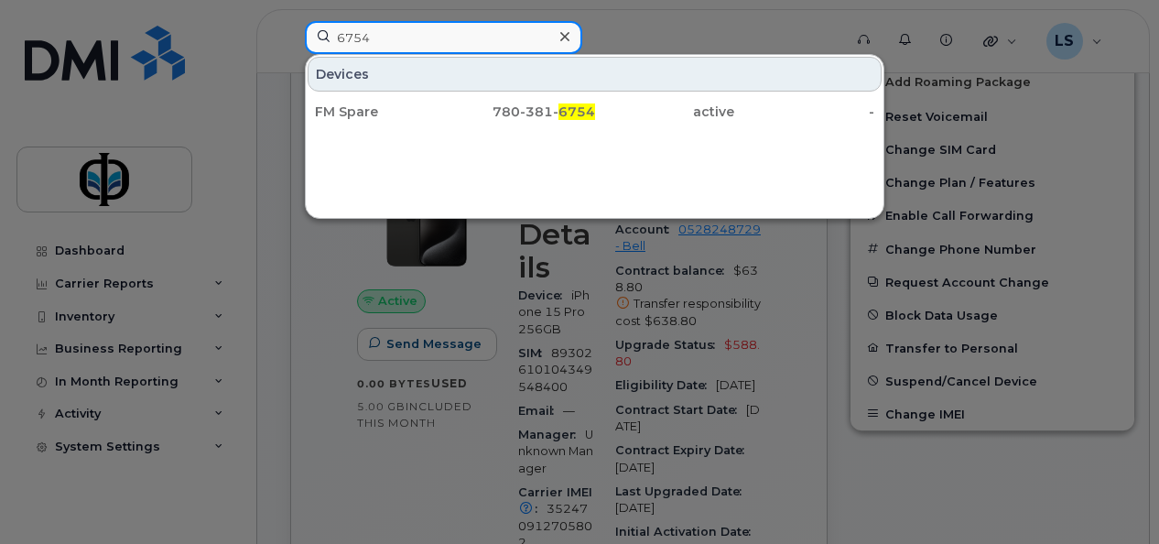
type input "6754"
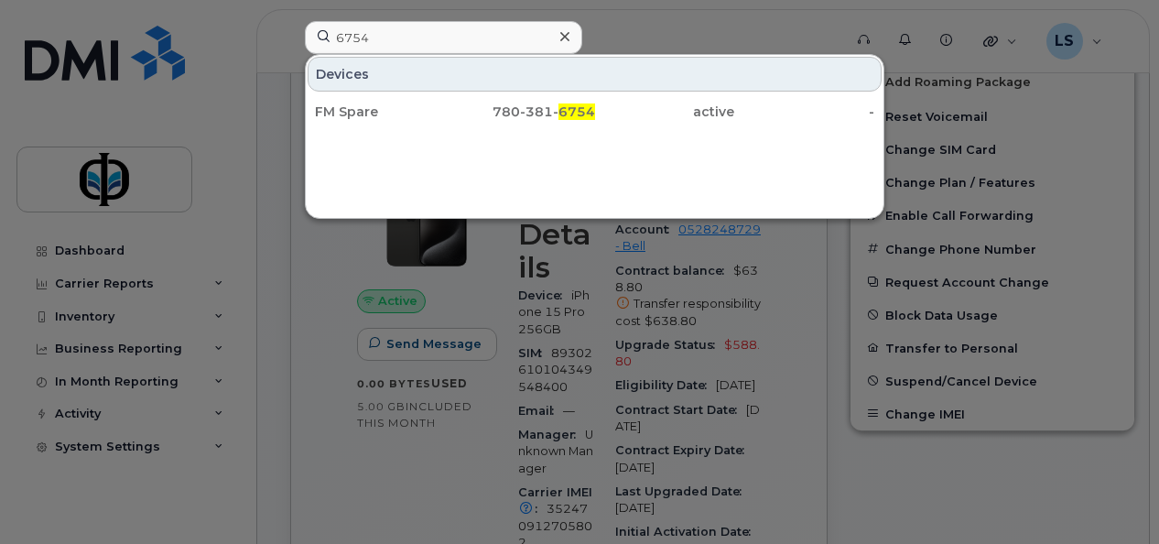
click at [456, 120] on div "780-381- 6754" at bounding box center [525, 111] width 140 height 33
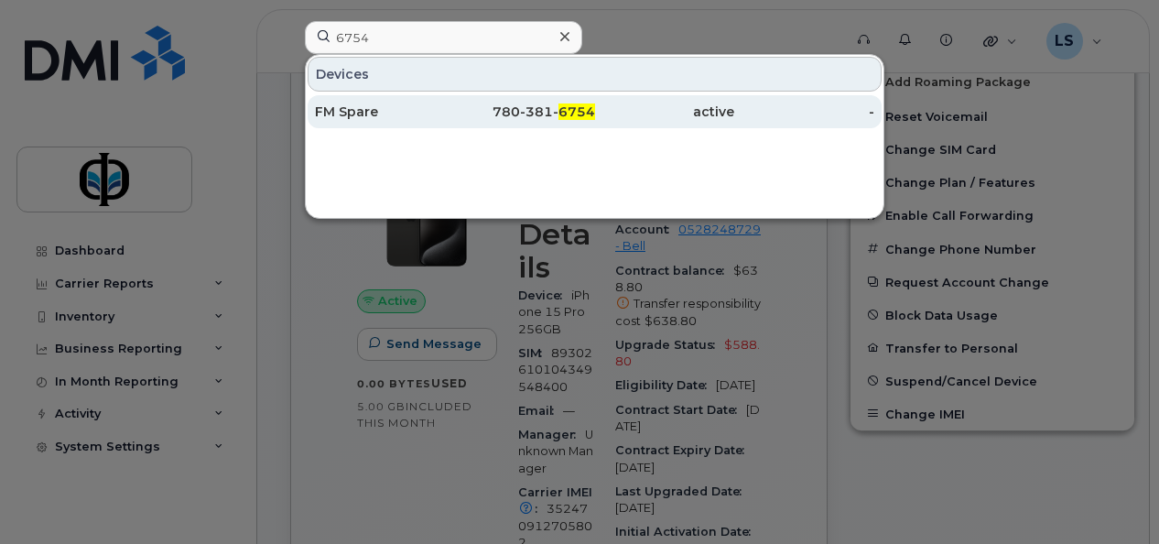
click at [504, 112] on div "780-381- 6754" at bounding box center [525, 112] width 140 height 18
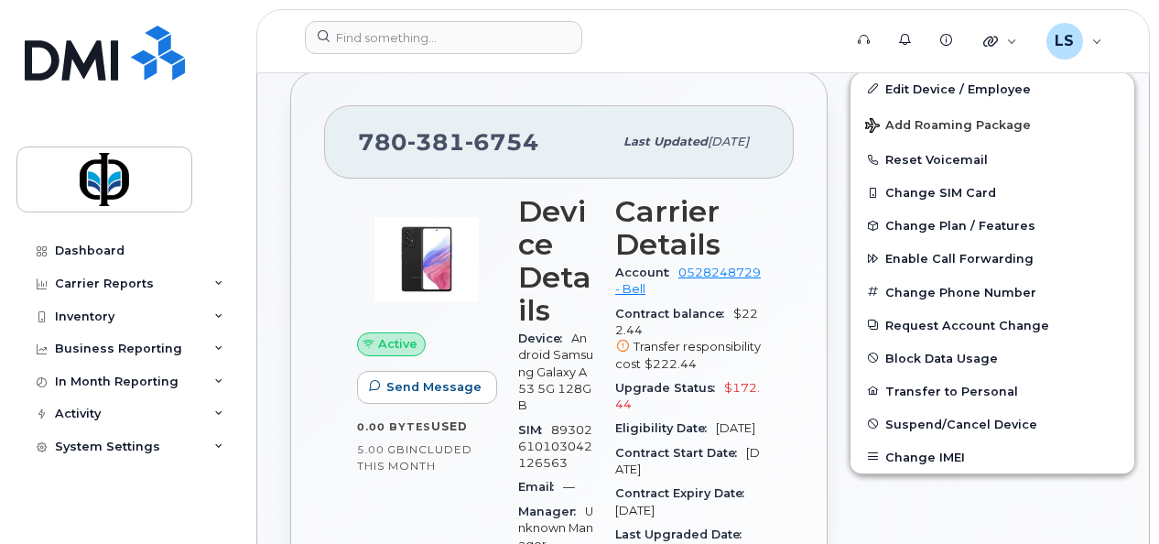
scroll to position [577, 0]
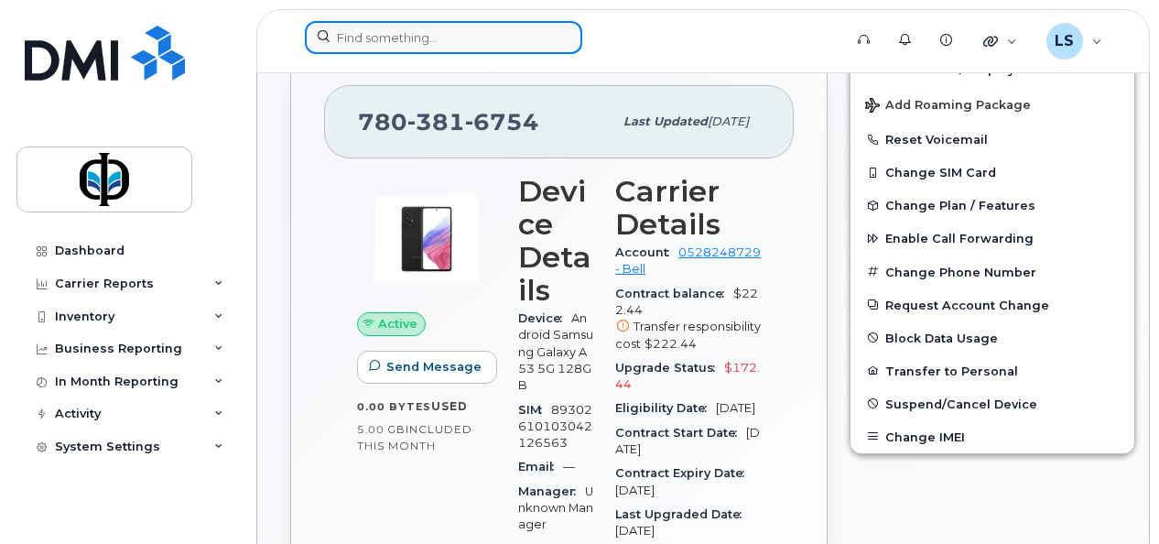
click at [450, 35] on input at bounding box center [443, 37] width 277 height 33
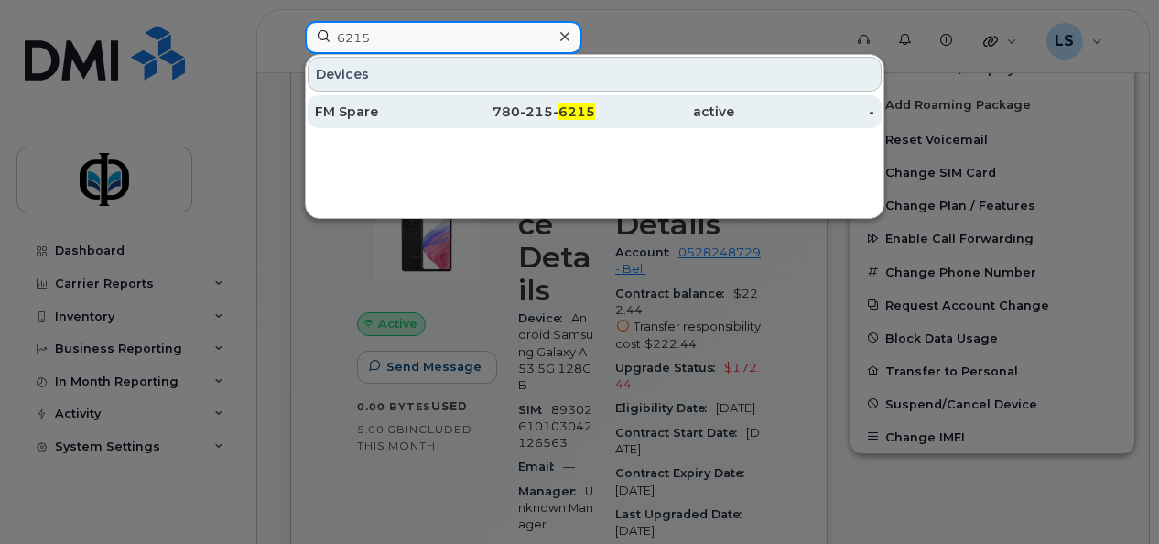
type input "6215"
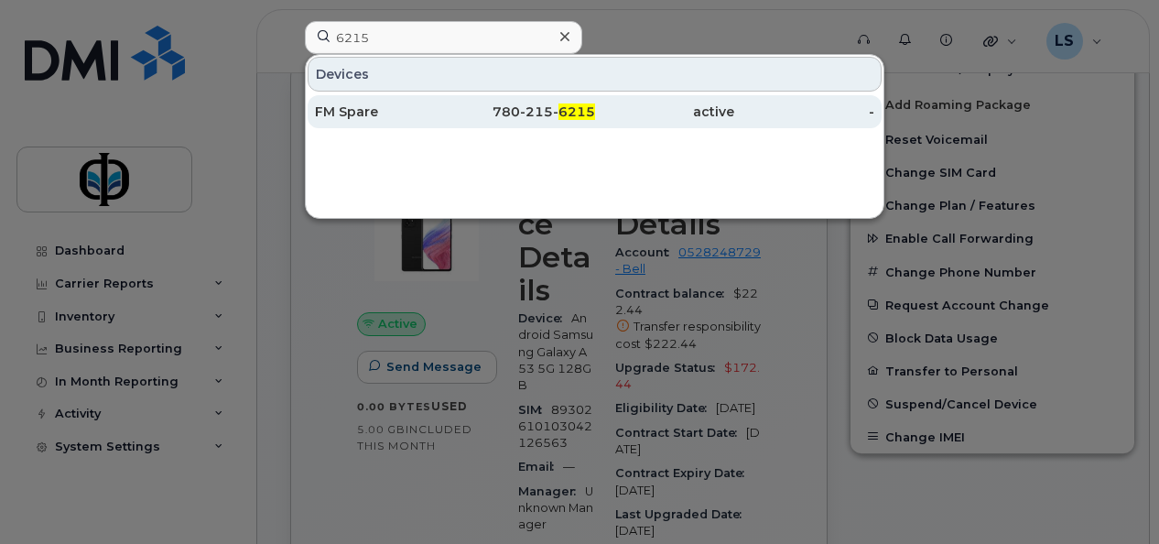
click at [431, 108] on div "FM Spare" at bounding box center [385, 112] width 140 height 18
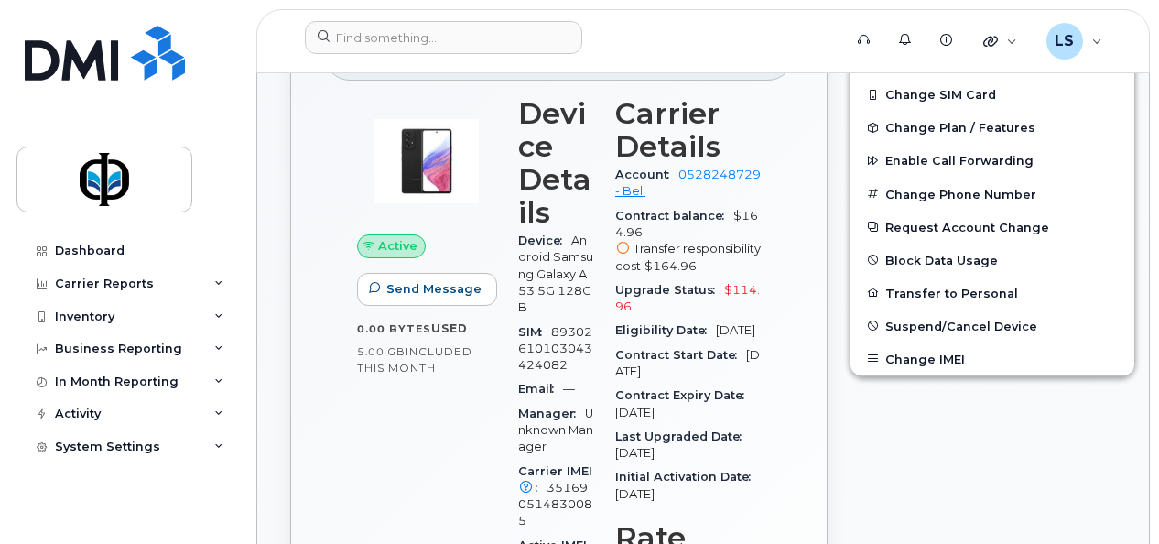
scroll to position [667, 0]
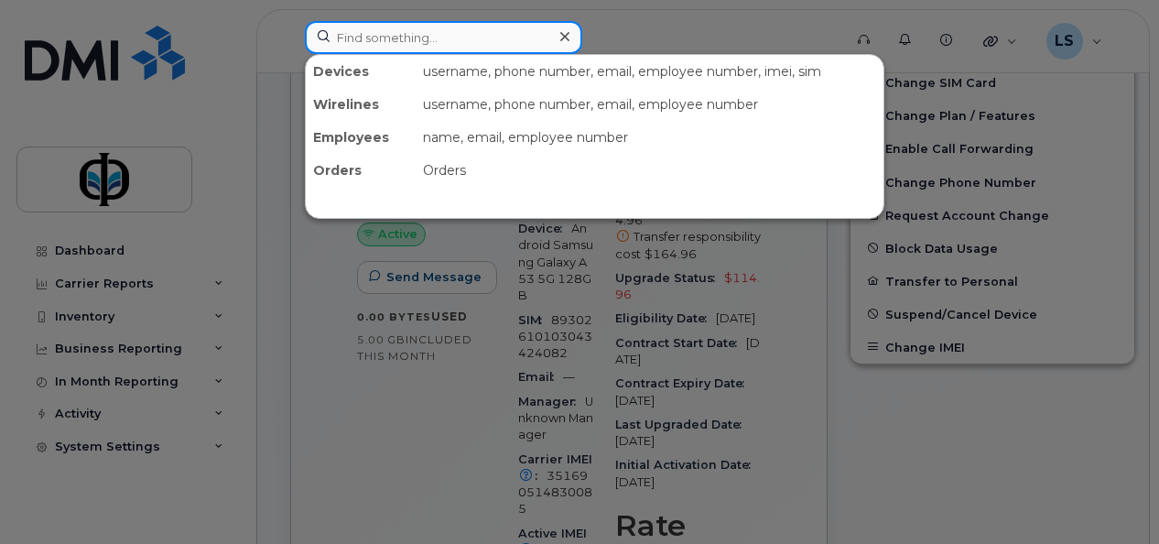
click at [401, 52] on input at bounding box center [443, 37] width 277 height 33
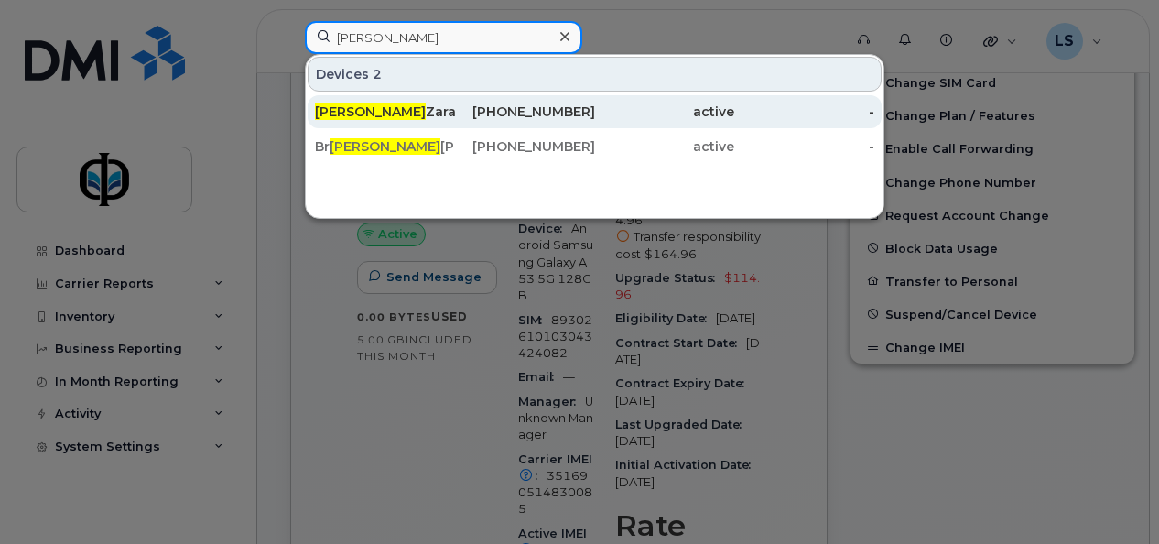
type input "[PERSON_NAME]"
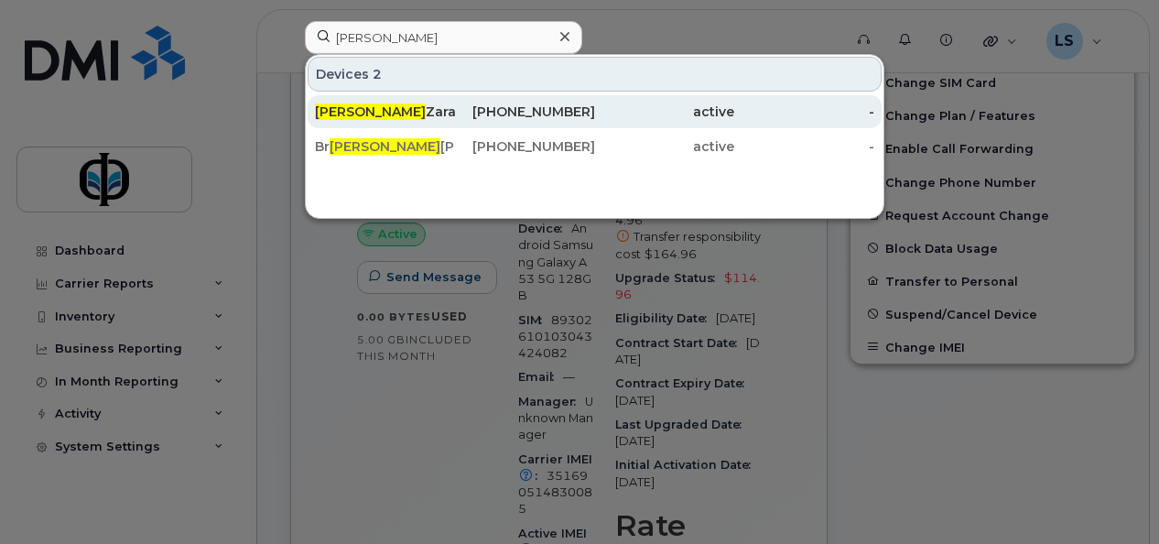
click at [435, 110] on div "[PERSON_NAME]" at bounding box center [385, 112] width 140 height 18
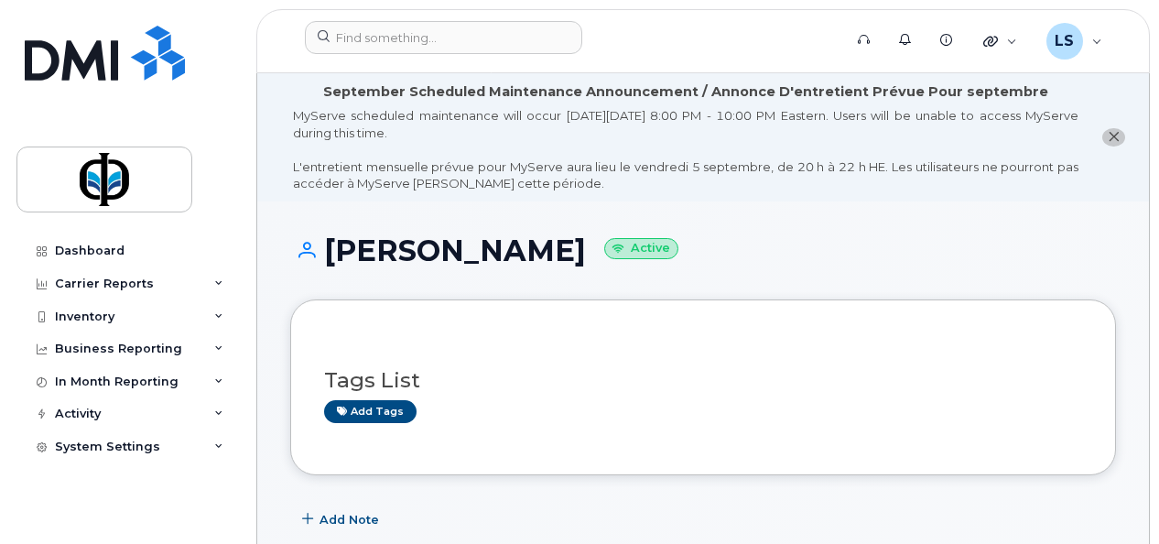
drag, startPoint x: 1157, startPoint y: 48, endPoint x: 1154, endPoint y: 86, distance: 38.5
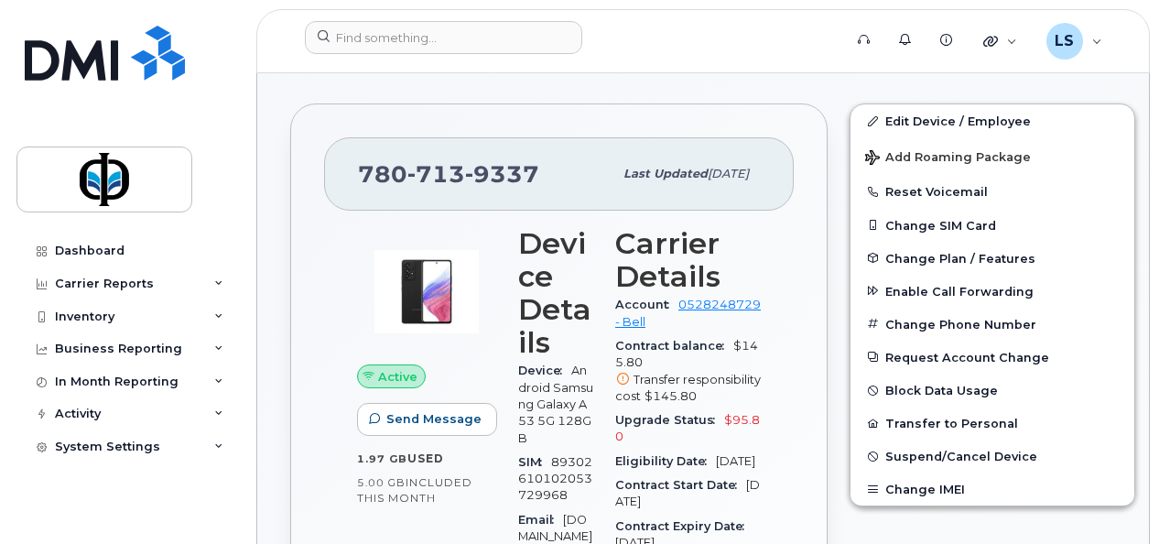
scroll to position [482, 0]
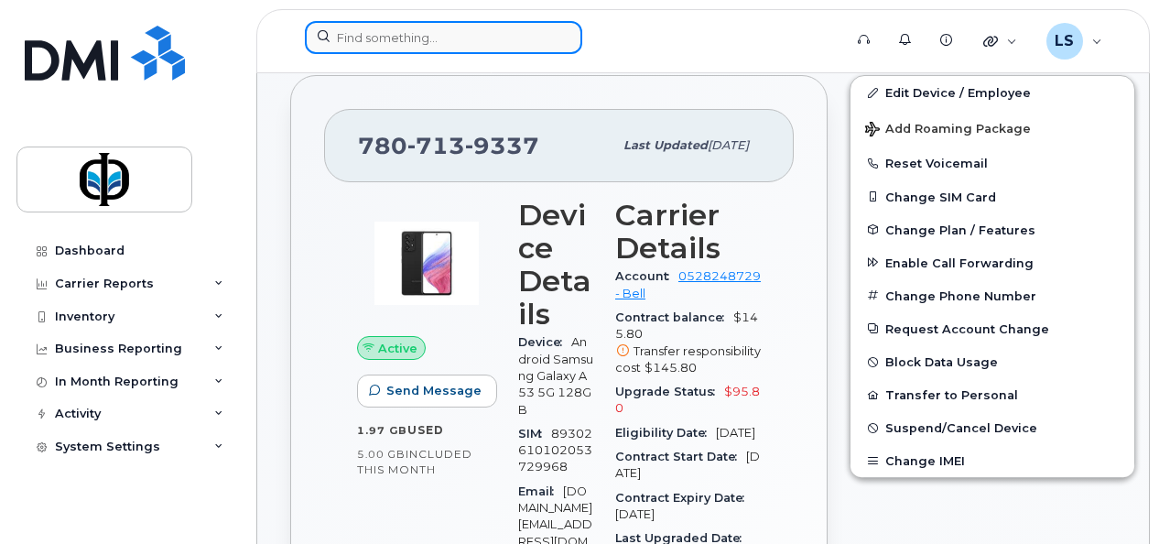
click at [543, 35] on input at bounding box center [443, 37] width 277 height 33
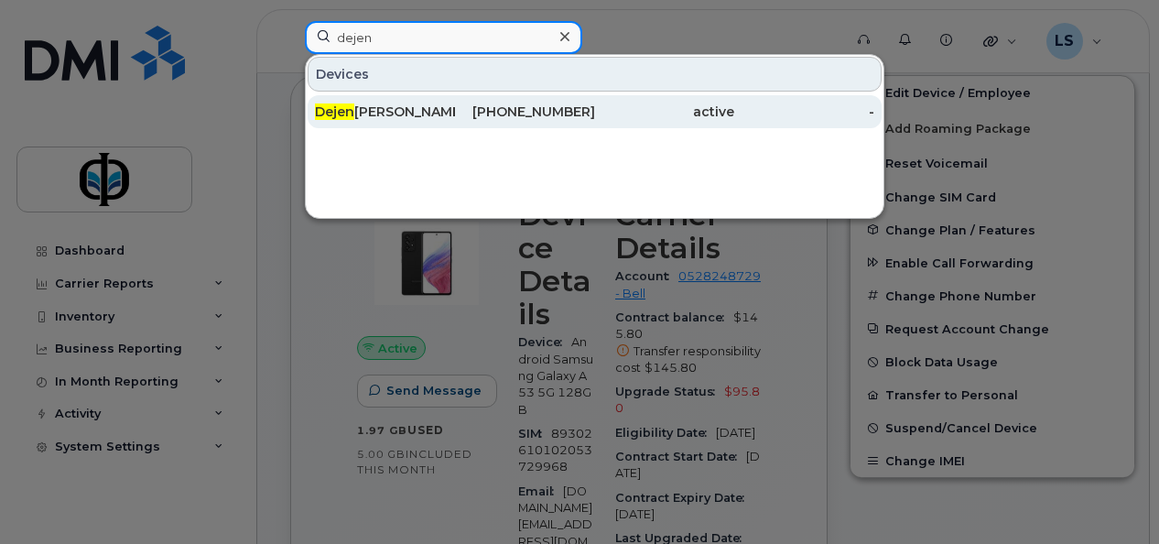
type input "dejen"
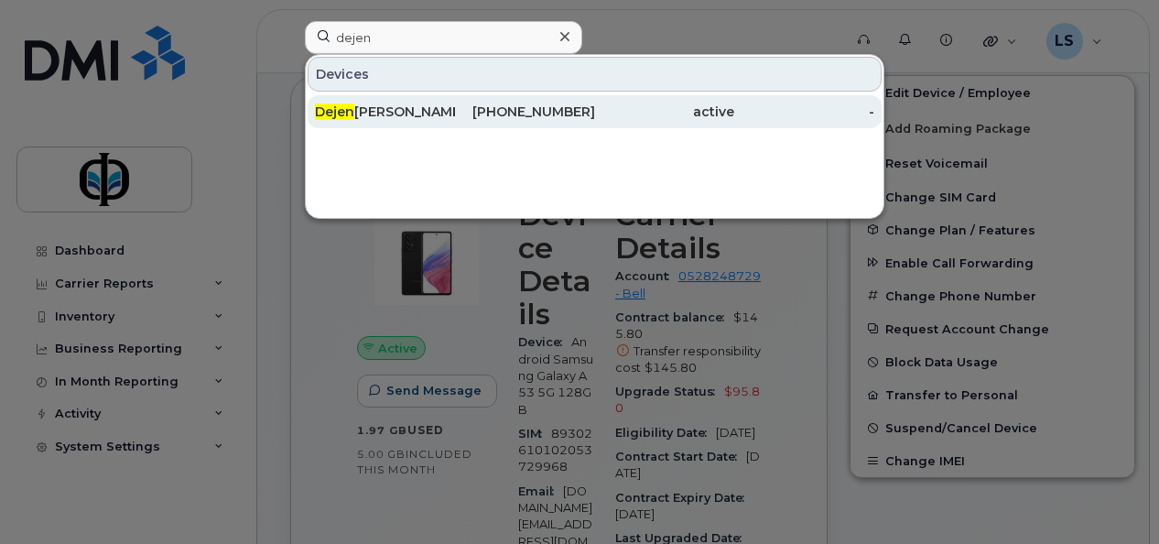
click at [494, 123] on div "780-370-7530" at bounding box center [525, 111] width 140 height 33
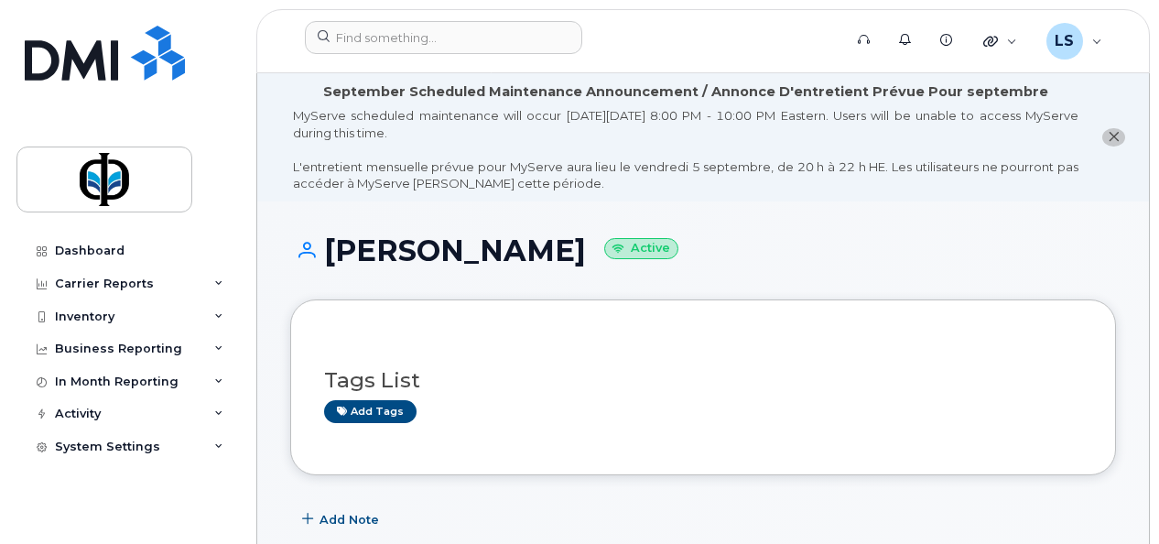
scroll to position [476, 0]
